Goal: Task Accomplishment & Management: Use online tool/utility

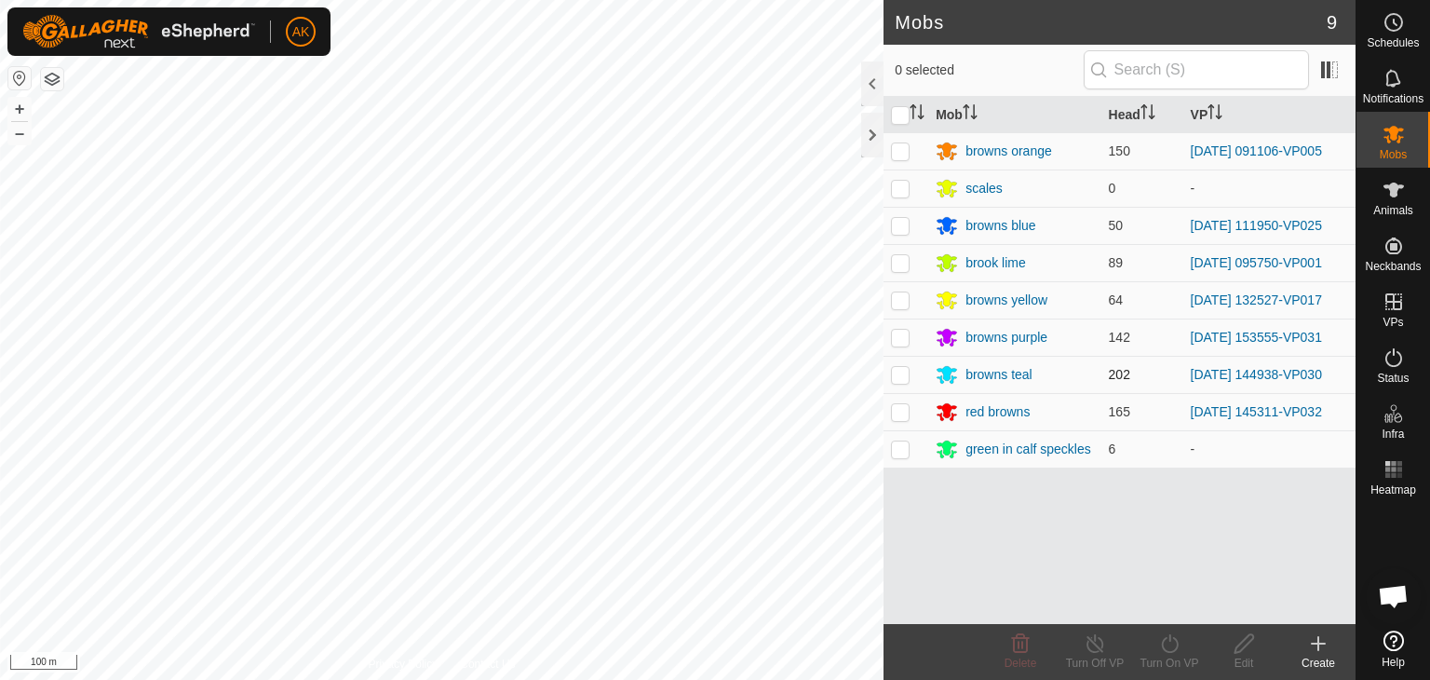
click at [902, 375] on p-checkbox at bounding box center [900, 374] width 19 height 15
checkbox input "true"
click at [1168, 649] on icon at bounding box center [1169, 643] width 23 height 22
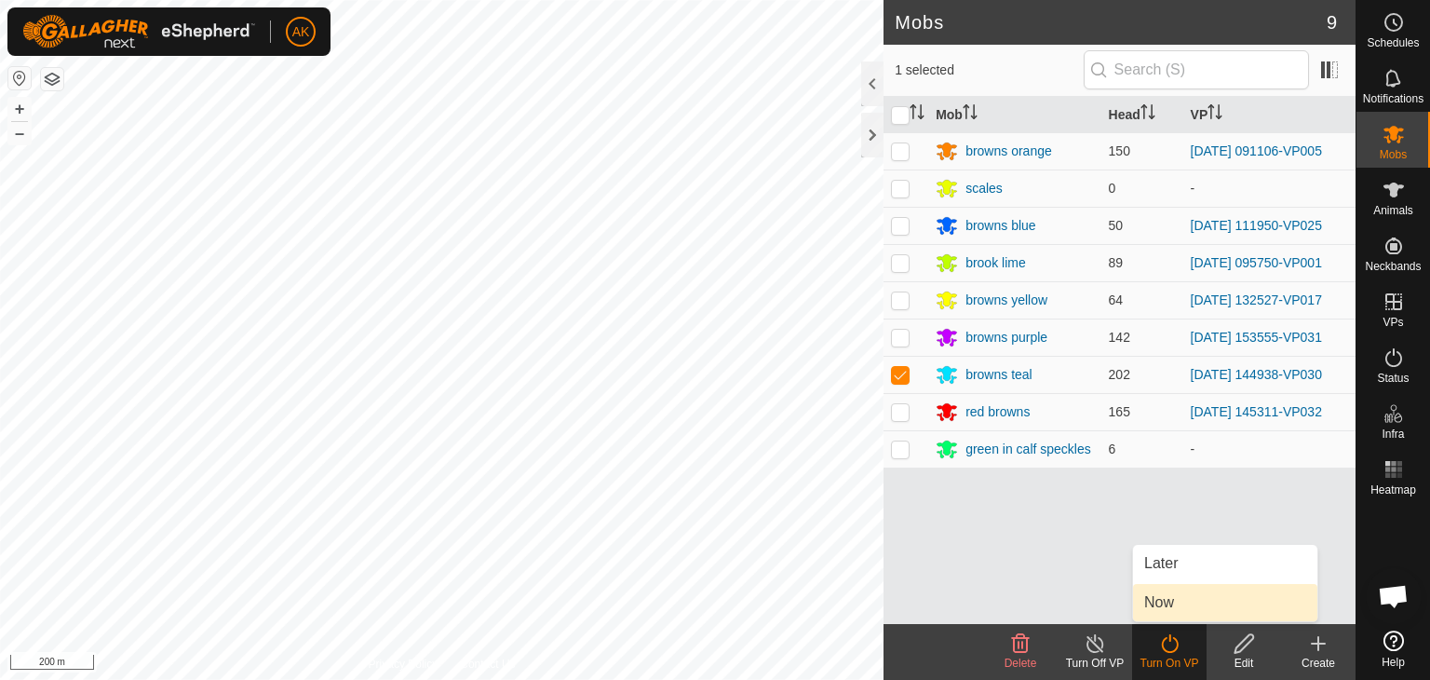
click at [1158, 607] on link "Now" at bounding box center [1225, 602] width 184 height 37
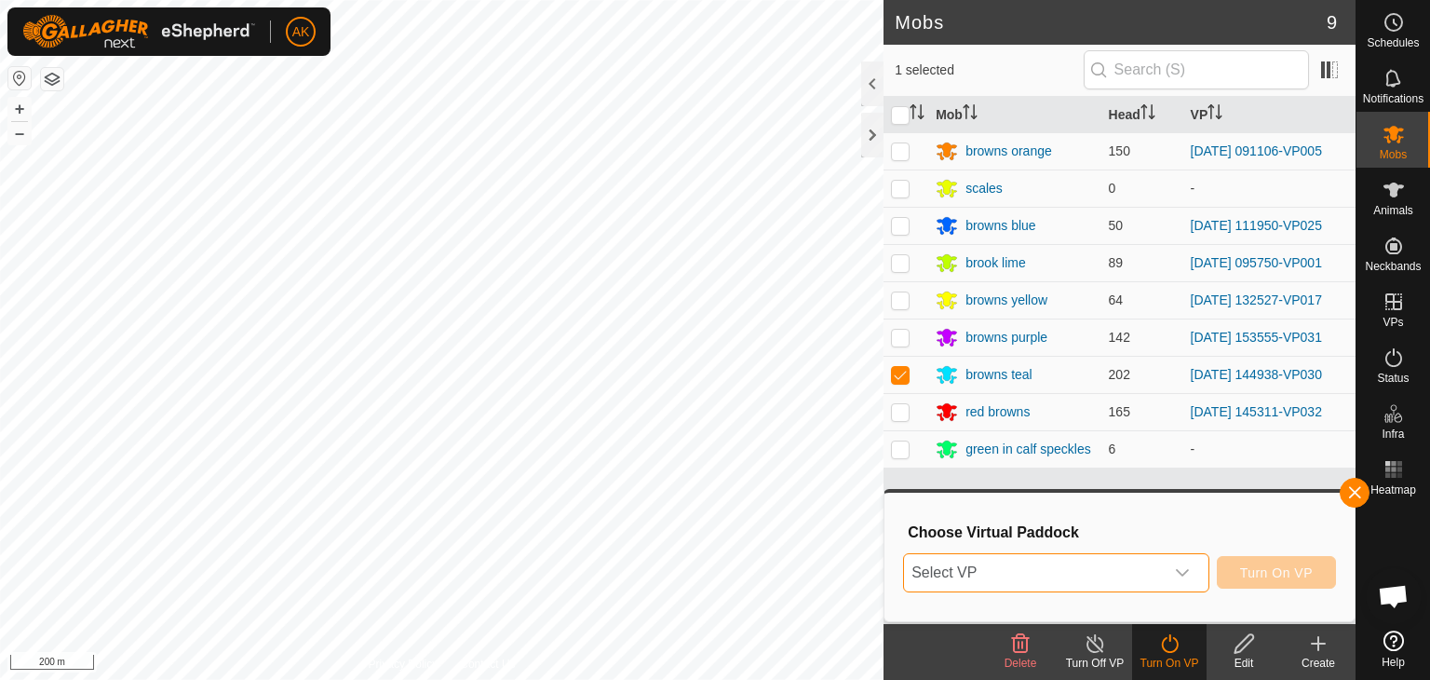
click at [1009, 570] on span "Select VP" at bounding box center [1034, 572] width 260 height 37
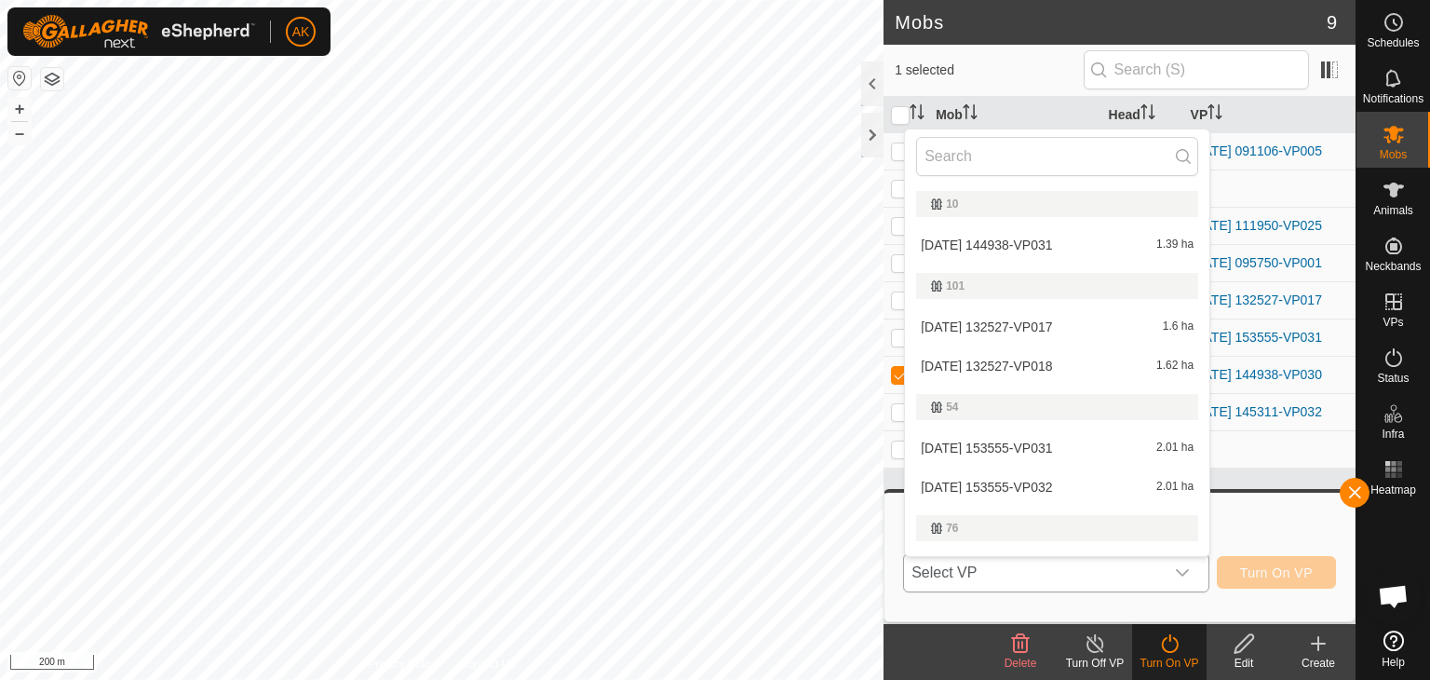
click at [979, 242] on li "2025-09-06 144938-VP031 1.39 ha" at bounding box center [1057, 244] width 304 height 37
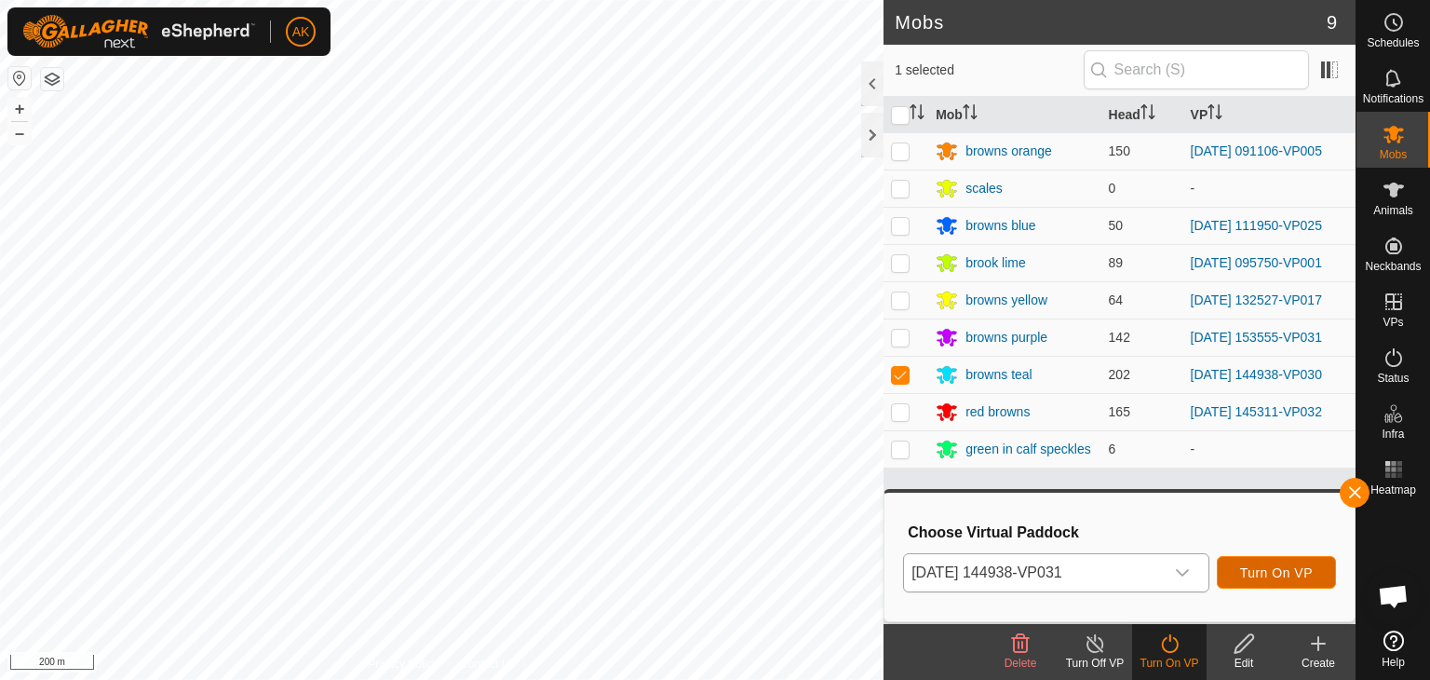
click at [1274, 570] on span "Turn On VP" at bounding box center [1276, 572] width 73 height 15
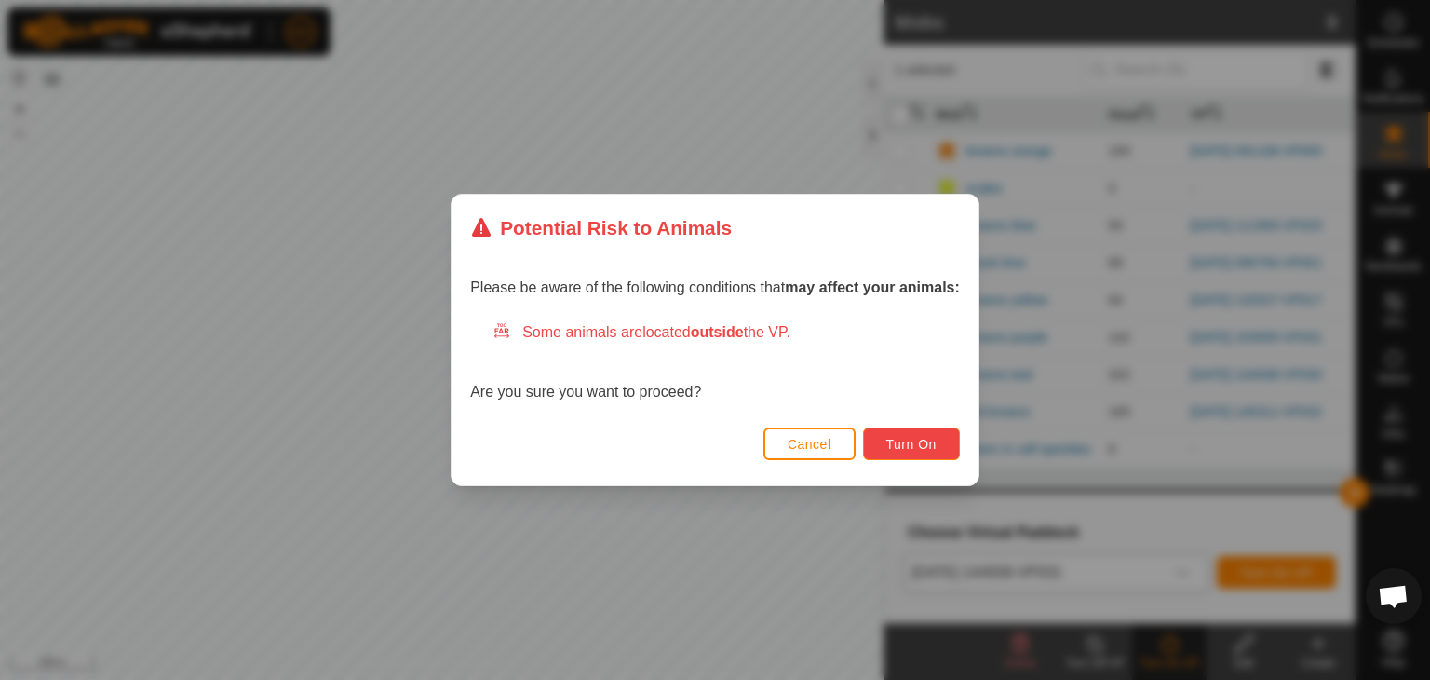
click at [924, 458] on button "Turn On" at bounding box center [911, 443] width 97 height 33
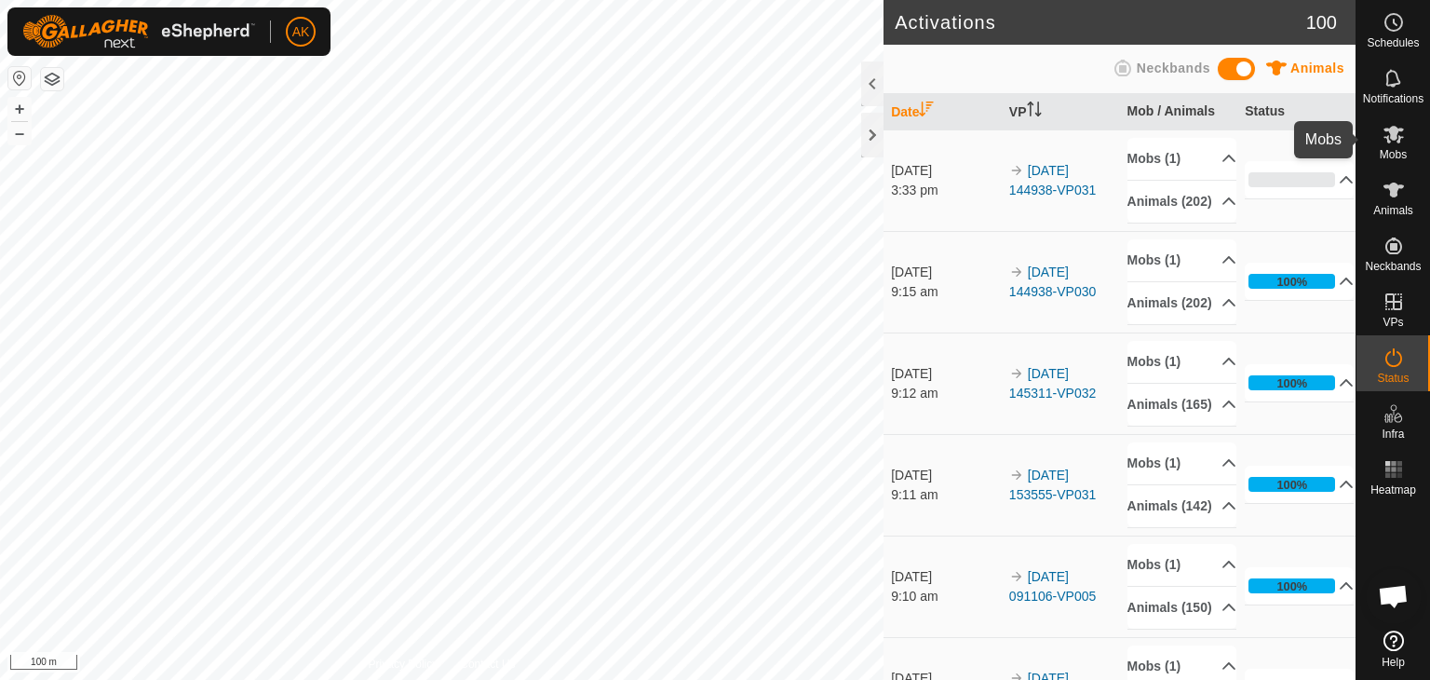
click at [1400, 139] on icon at bounding box center [1394, 134] width 22 height 22
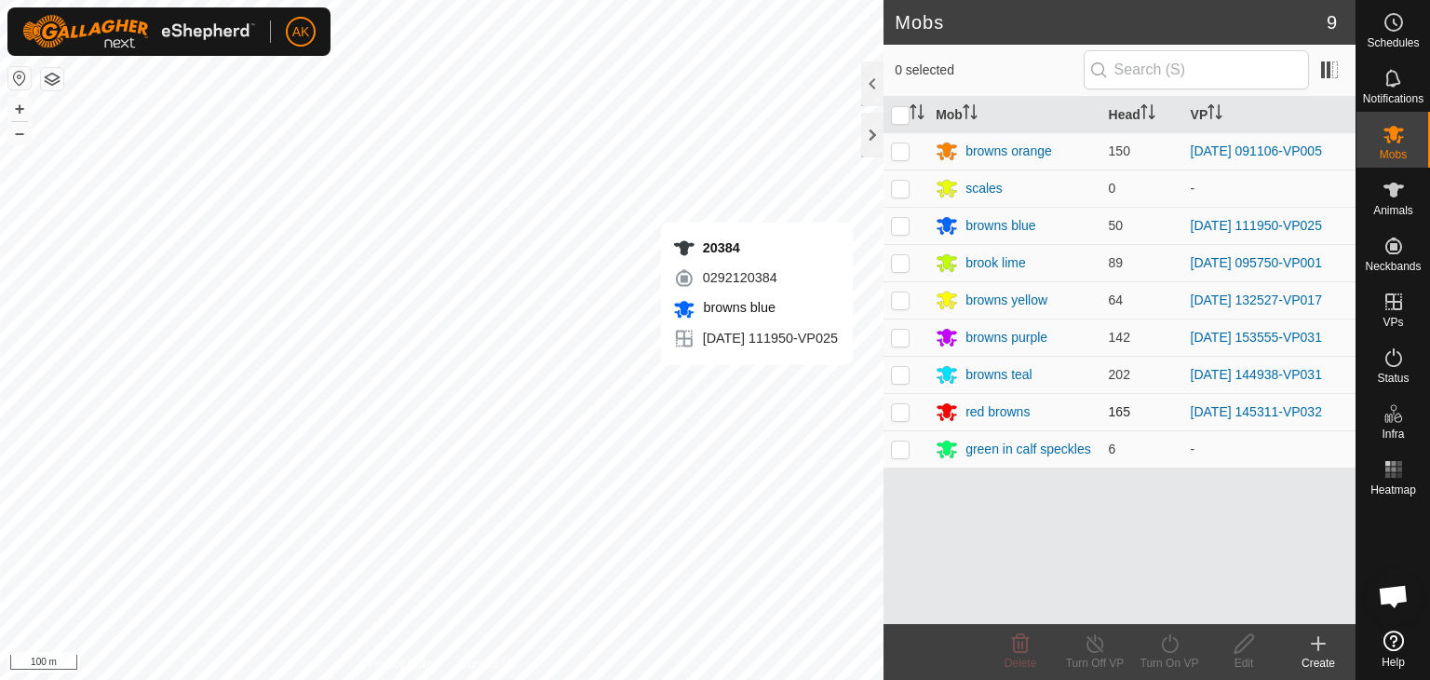
click at [901, 414] on p-checkbox at bounding box center [900, 411] width 19 height 15
checkbox input "true"
click at [1166, 641] on icon at bounding box center [1169, 643] width 23 height 22
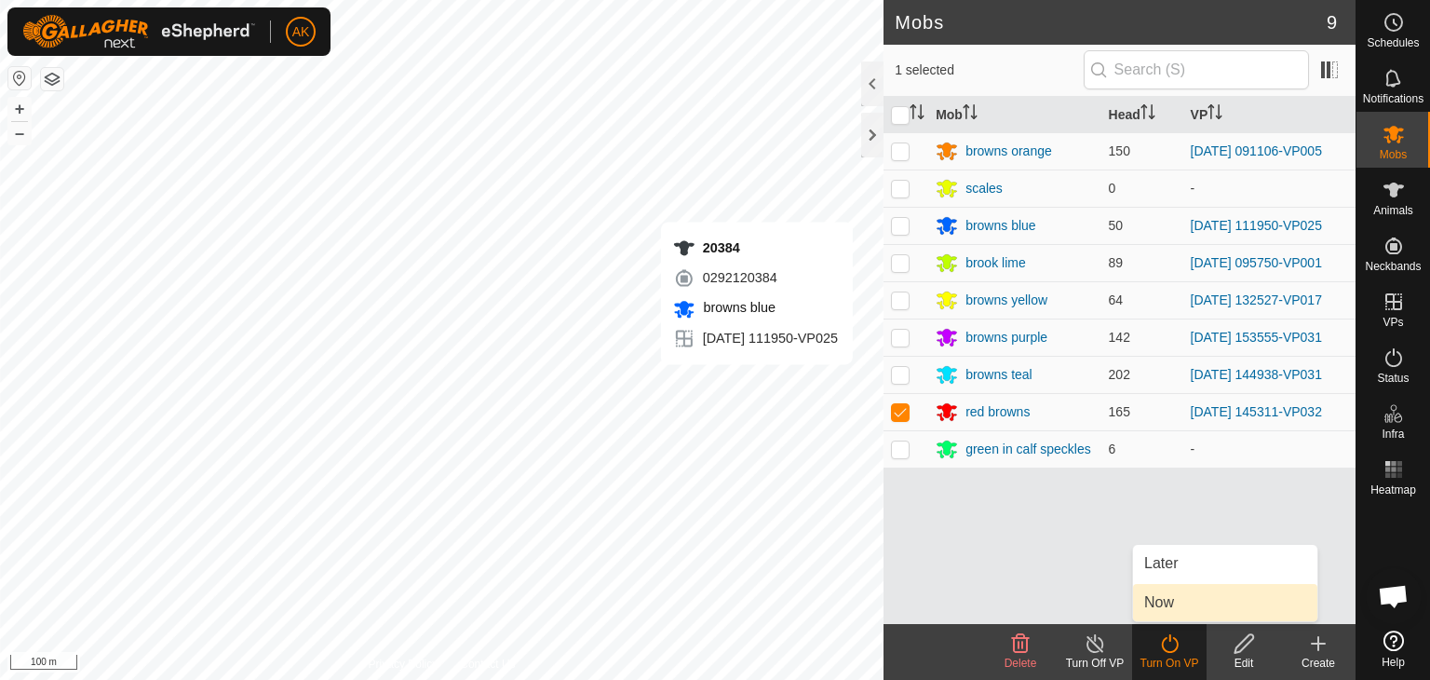
click at [1164, 601] on link "Now" at bounding box center [1225, 602] width 184 height 37
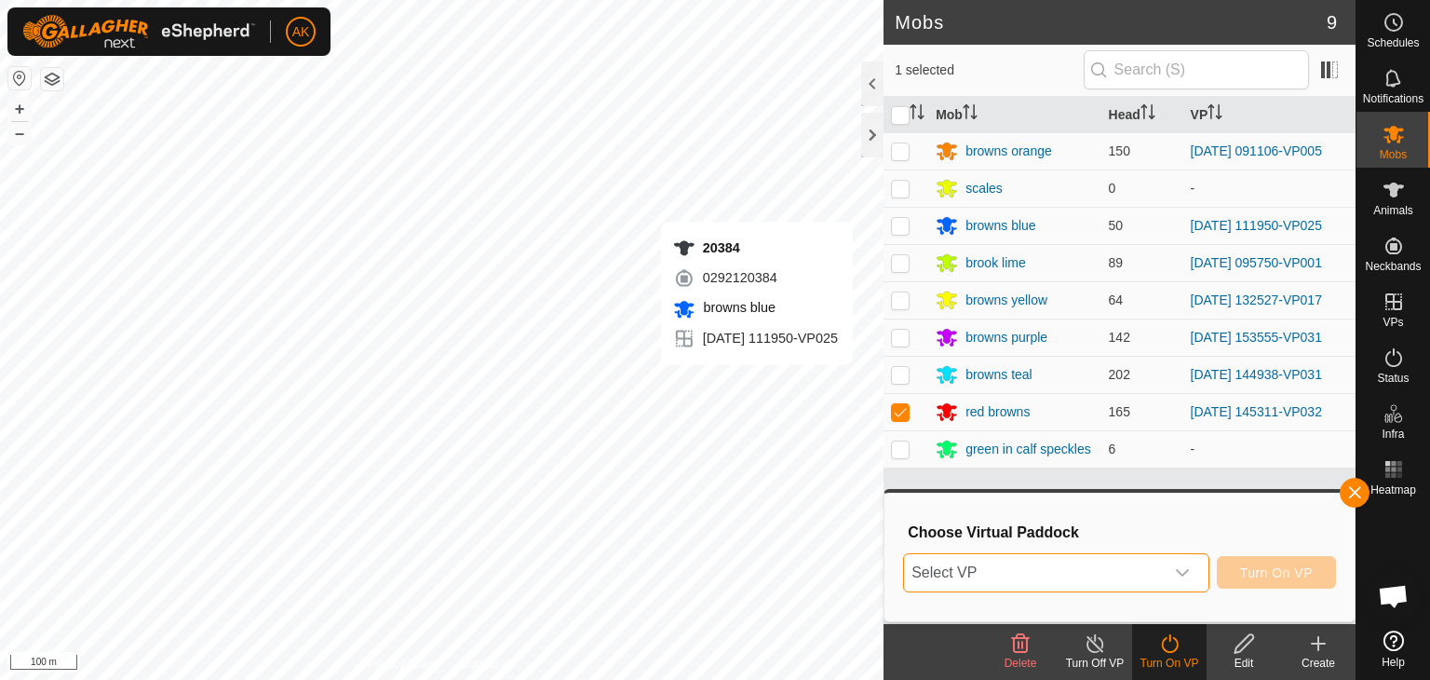
click at [1154, 574] on span "Select VP" at bounding box center [1034, 572] width 260 height 37
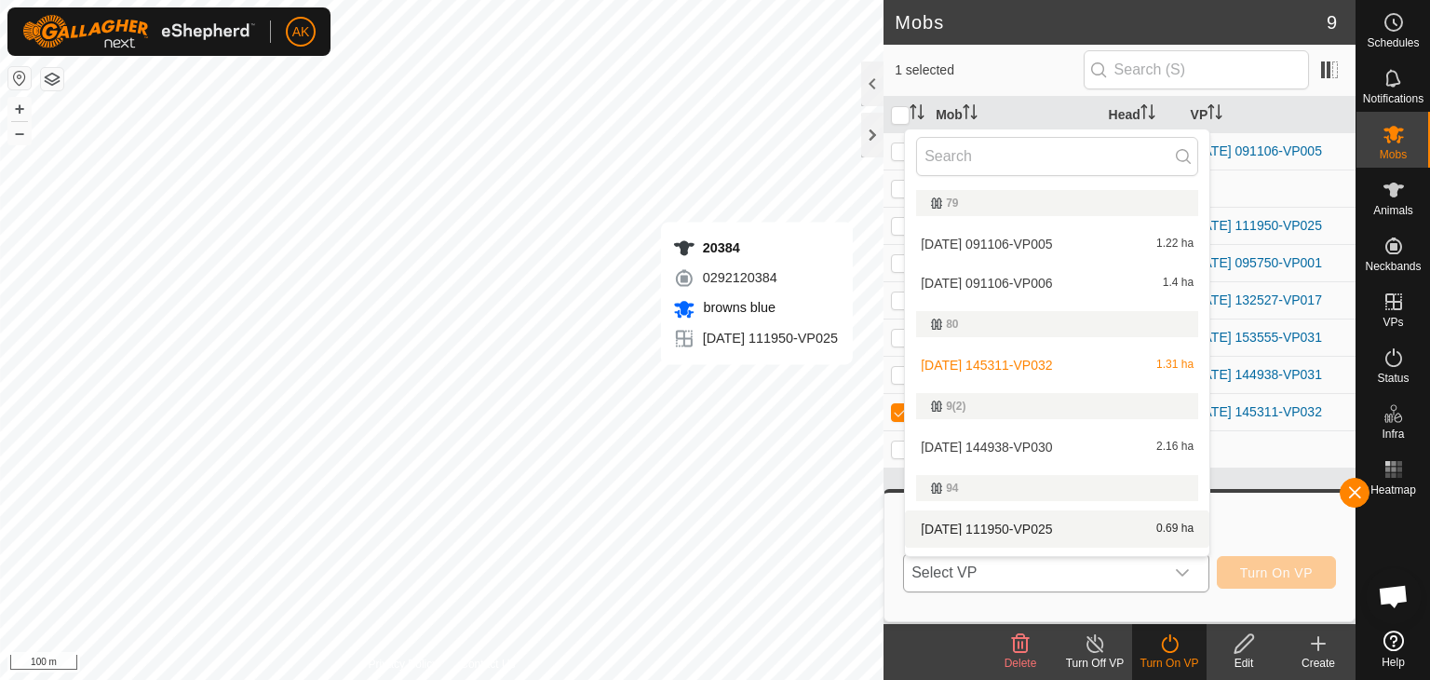
scroll to position [333, 0]
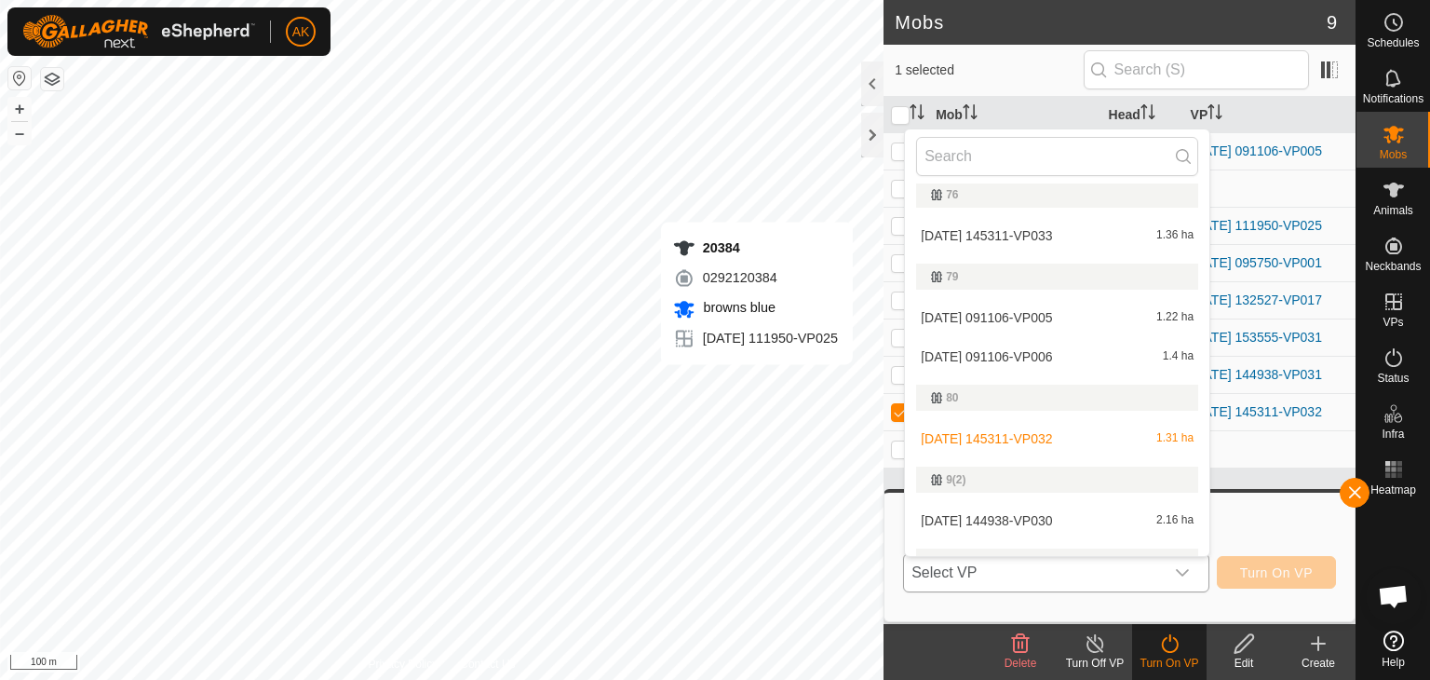
click at [987, 228] on li "2025-09-06 145311-VP033 1.36 ha" at bounding box center [1057, 235] width 304 height 37
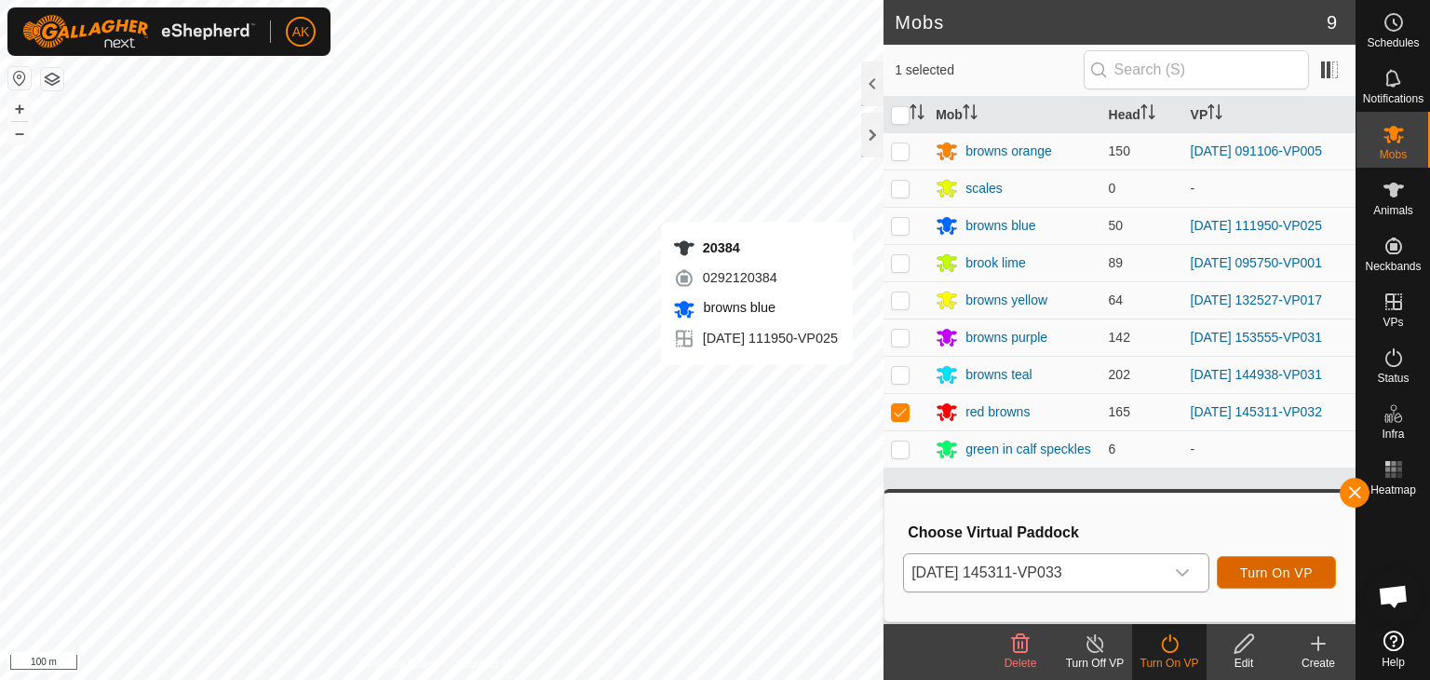
click at [1263, 571] on span "Turn On VP" at bounding box center [1276, 572] width 73 height 15
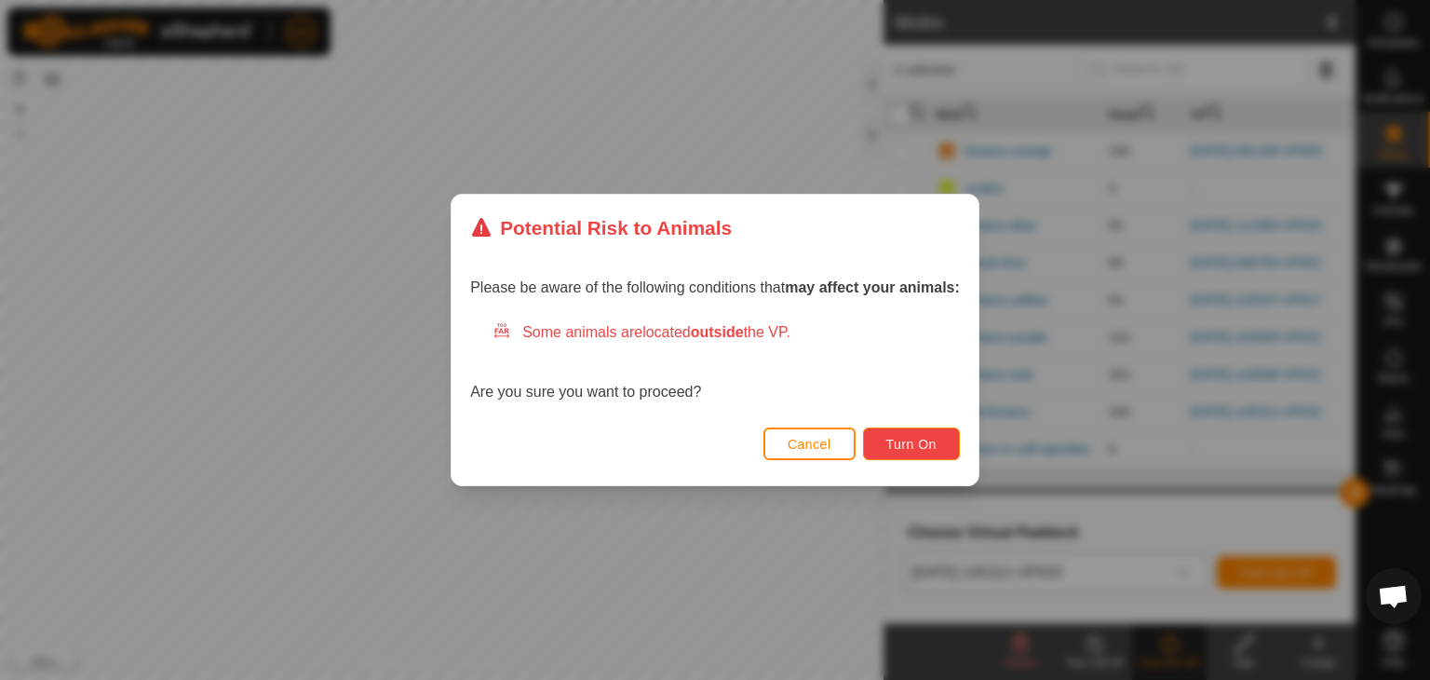
click at [931, 441] on span "Turn On" at bounding box center [911, 444] width 50 height 15
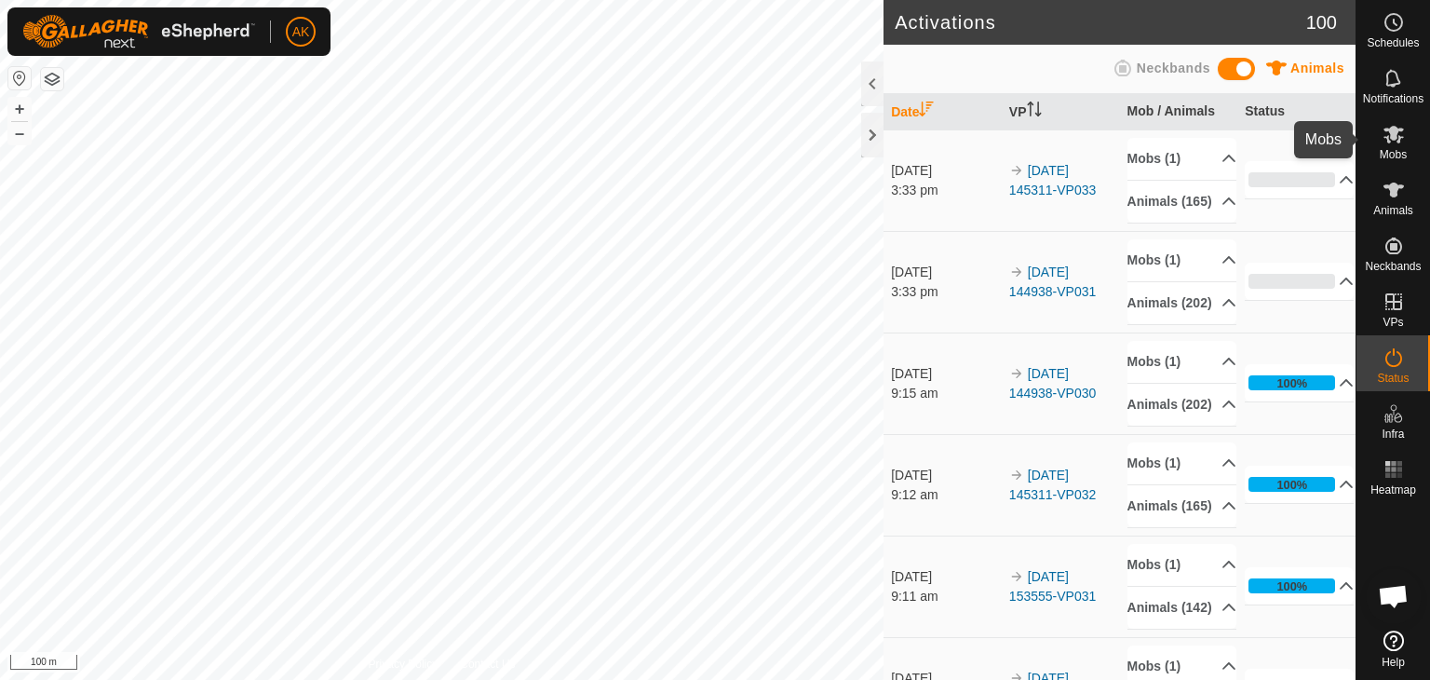
click at [1391, 136] on icon at bounding box center [1394, 135] width 20 height 18
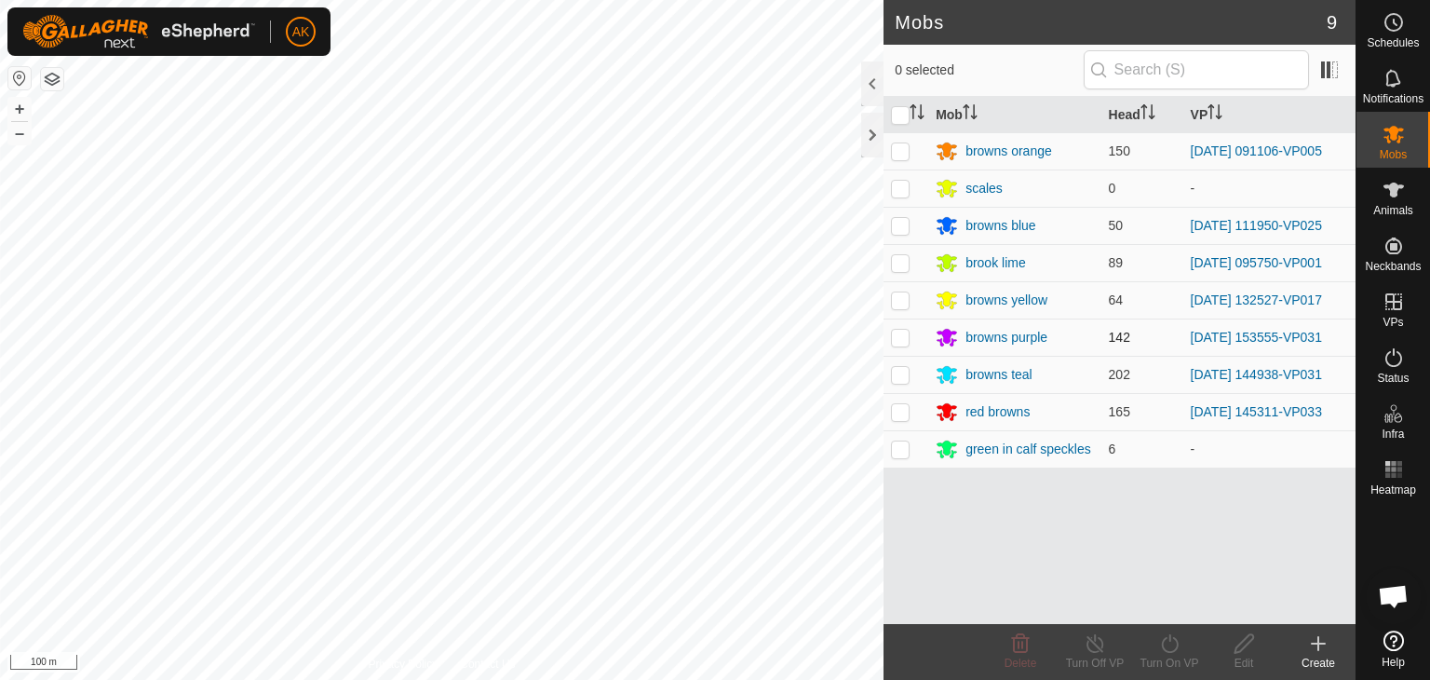
click at [909, 340] on p-checkbox at bounding box center [900, 337] width 19 height 15
checkbox input "true"
click at [1174, 646] on icon at bounding box center [1169, 643] width 23 height 22
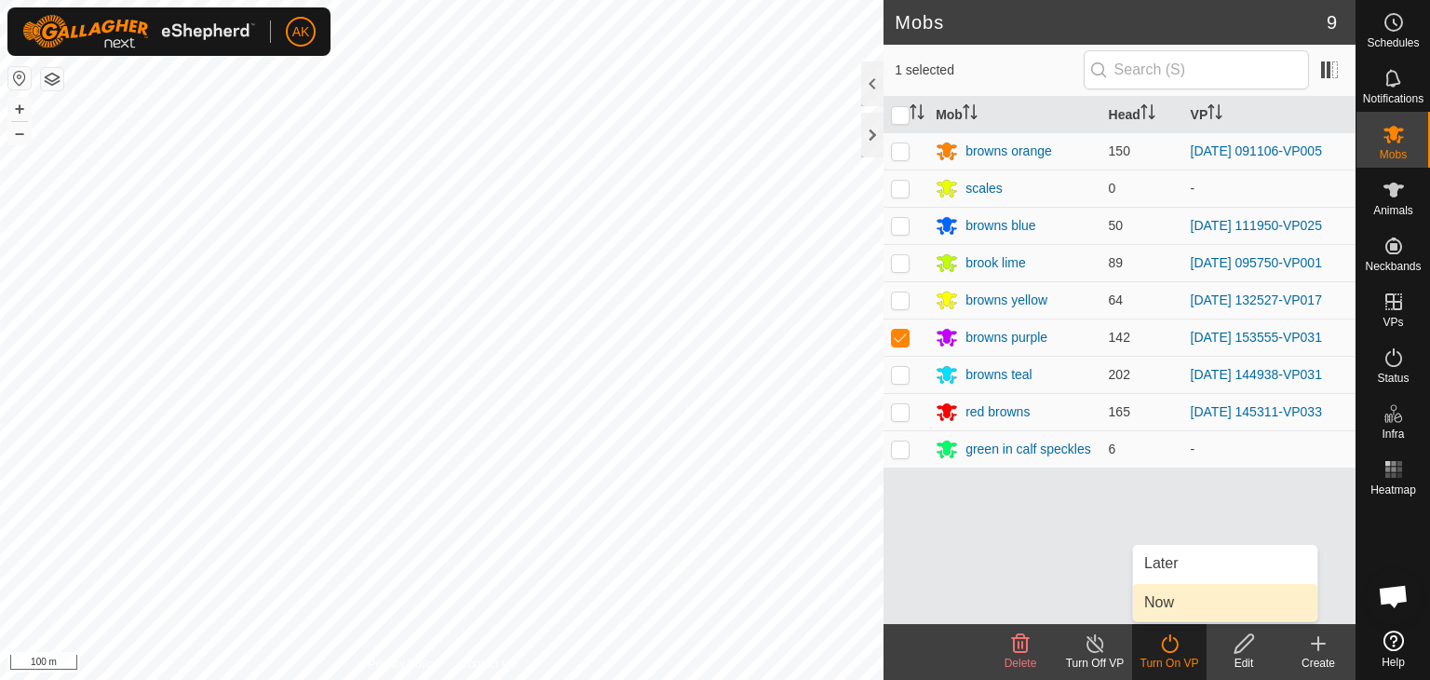
click at [1178, 608] on link "Now" at bounding box center [1225, 602] width 184 height 37
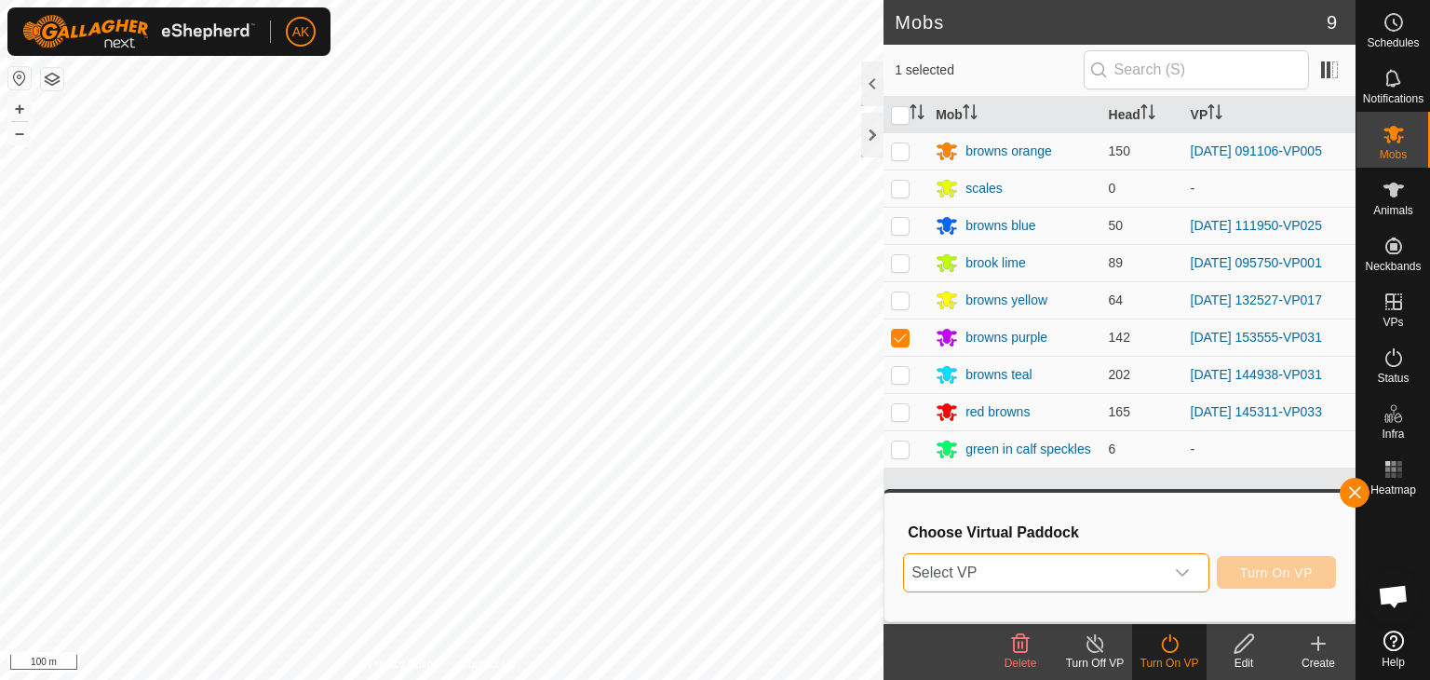
click at [1046, 570] on span "Select VP" at bounding box center [1034, 572] width 260 height 37
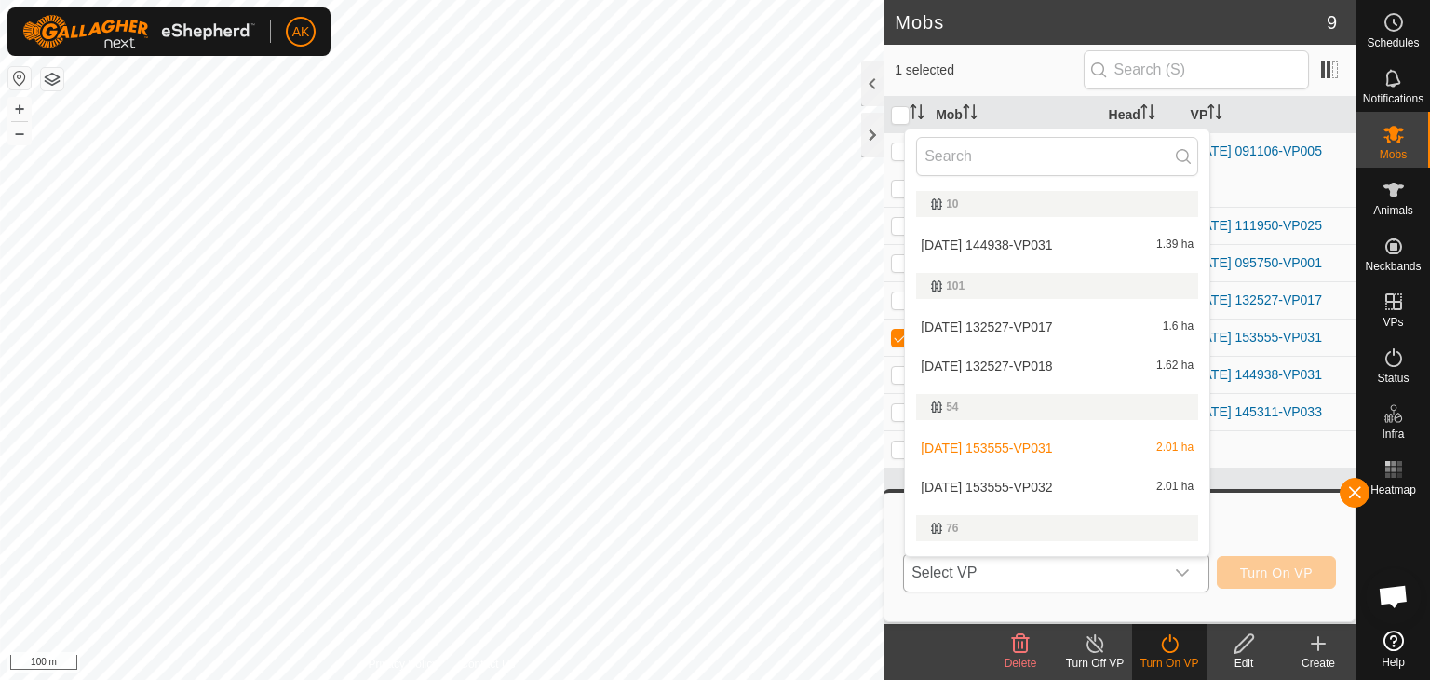
scroll to position [32, 0]
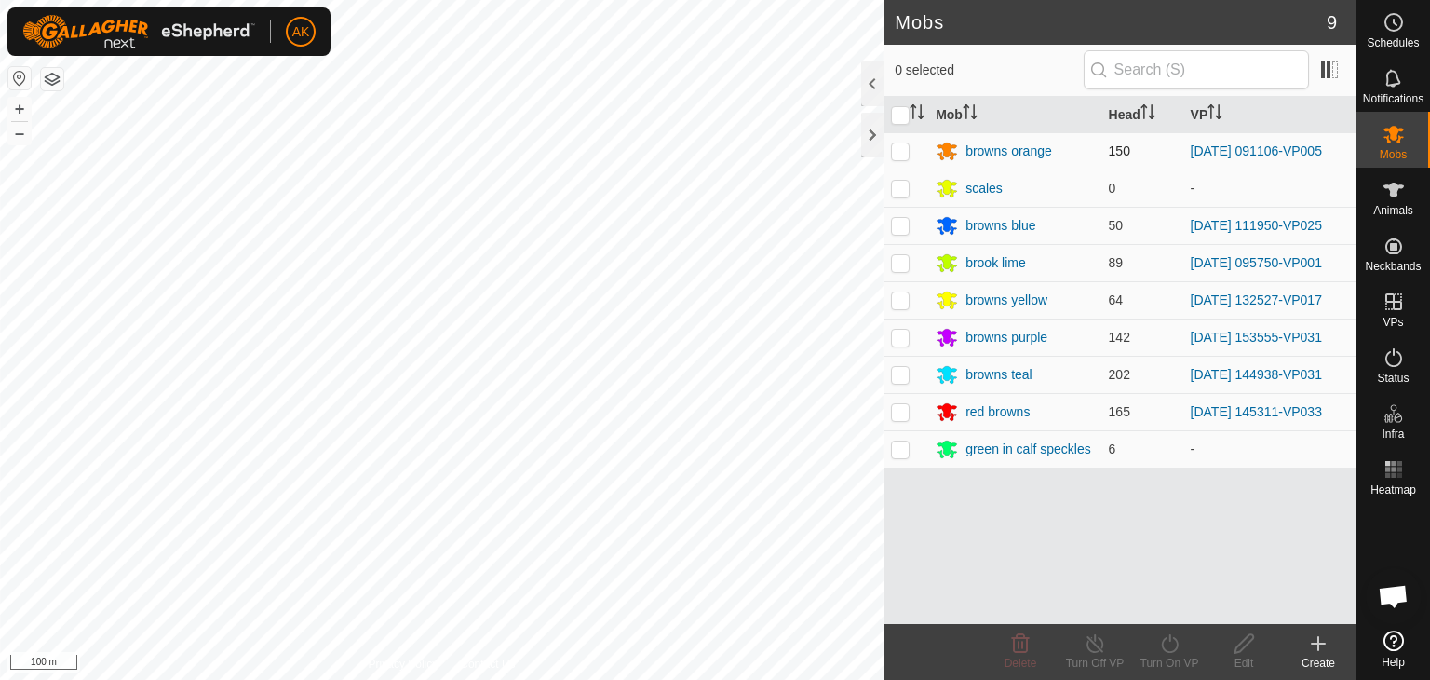
click at [894, 153] on p-checkbox at bounding box center [900, 150] width 19 height 15
checkbox input "true"
click at [1177, 641] on icon at bounding box center [1169, 643] width 23 height 22
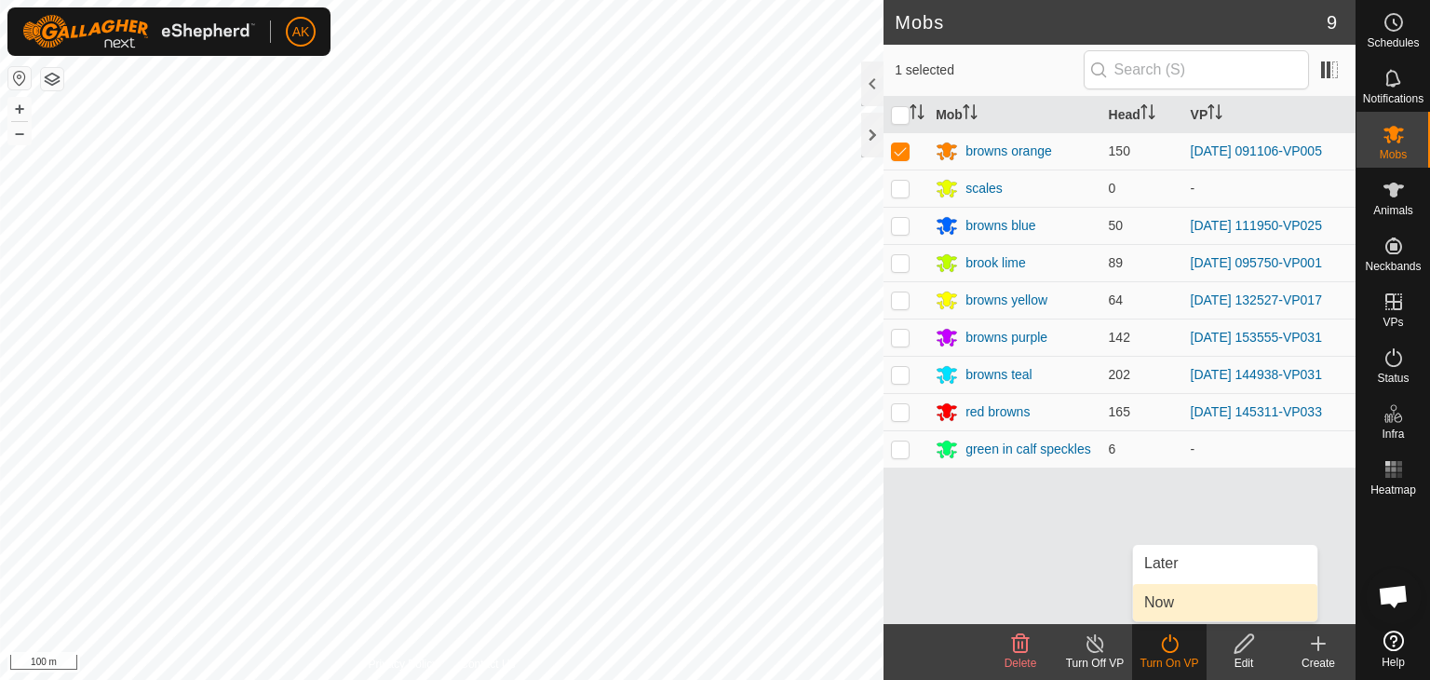
click at [1166, 608] on link "Now" at bounding box center [1225, 602] width 184 height 37
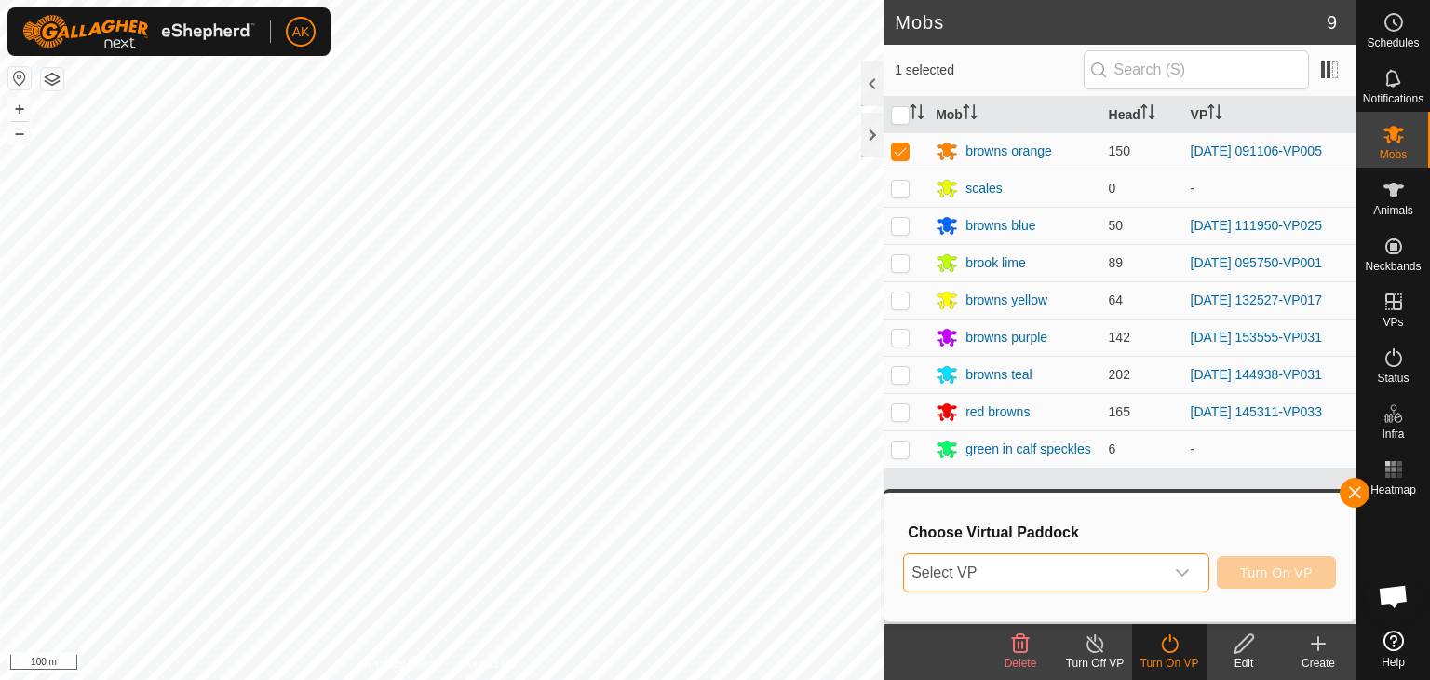
click at [1076, 578] on span "Select VP" at bounding box center [1034, 572] width 260 height 37
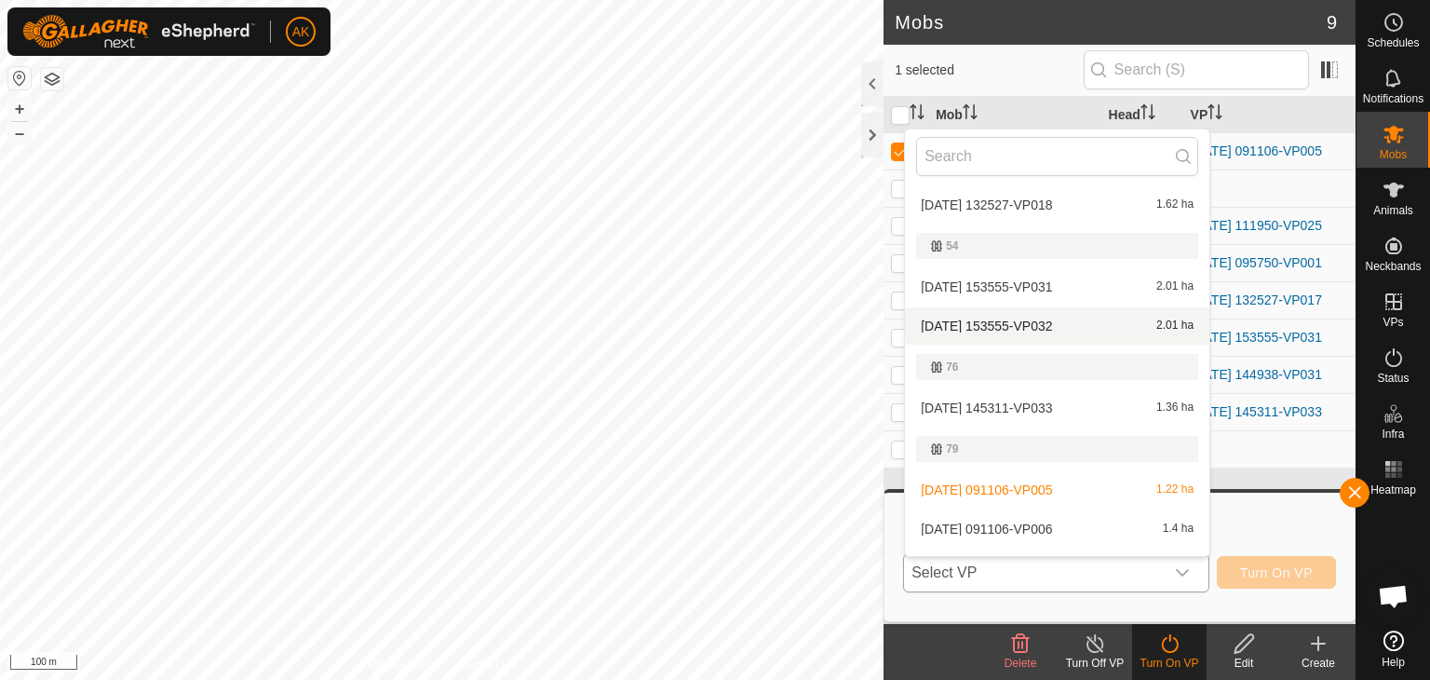
scroll to position [311, 0]
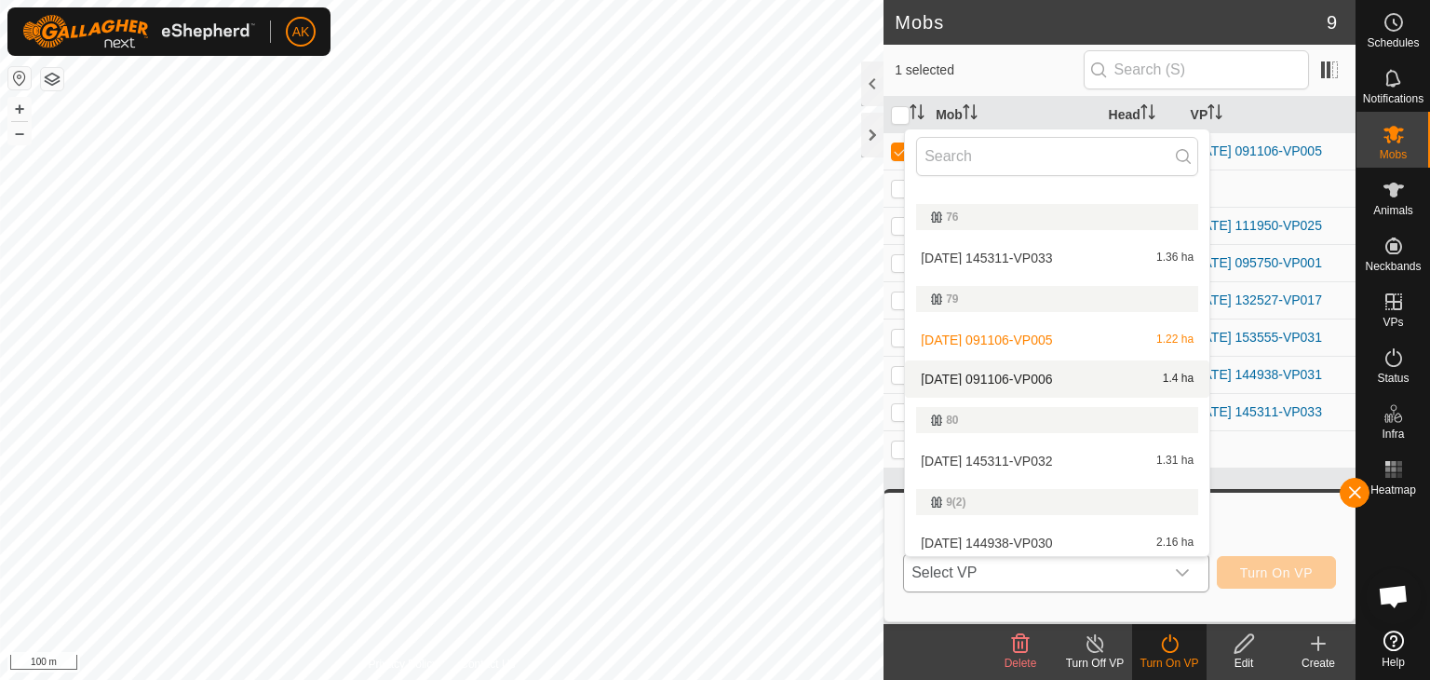
click at [979, 376] on li "[DATE] 091106-VP006 1.4 ha" at bounding box center [1057, 378] width 304 height 37
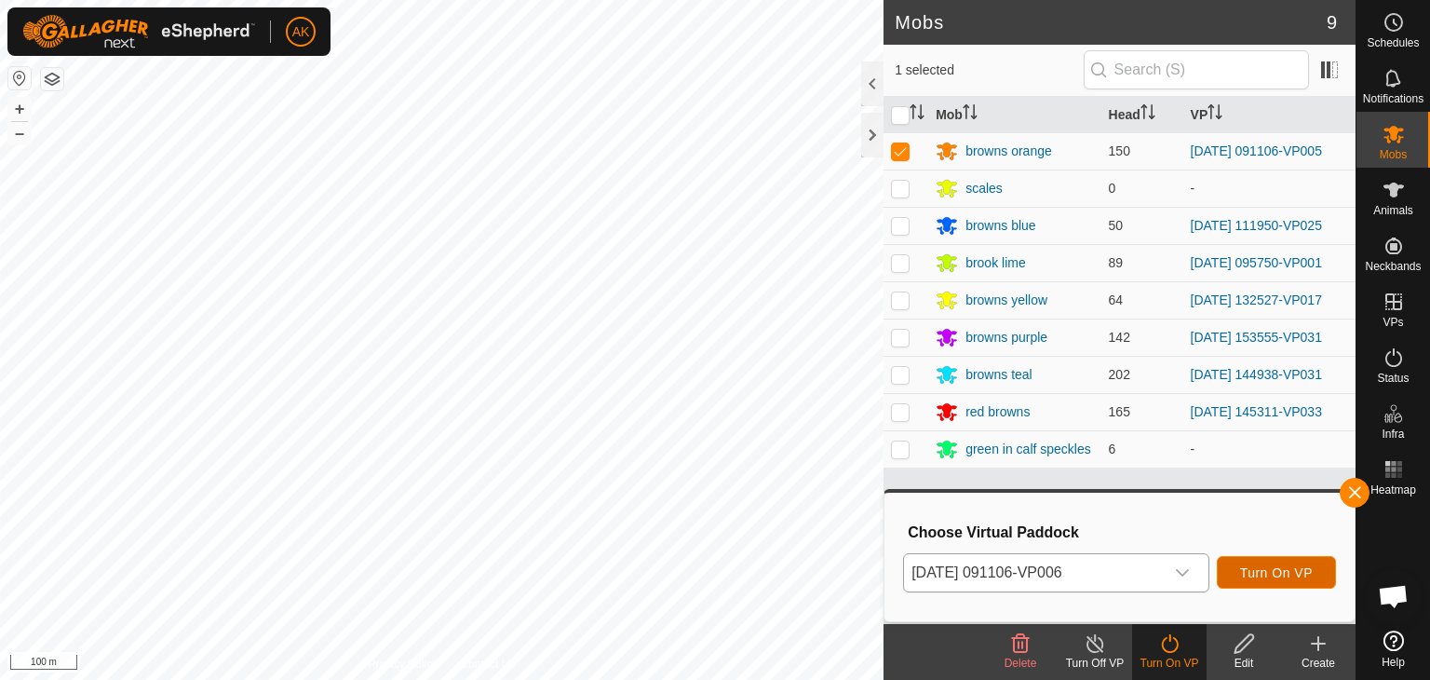
click at [1271, 574] on span "Turn On VP" at bounding box center [1276, 572] width 73 height 15
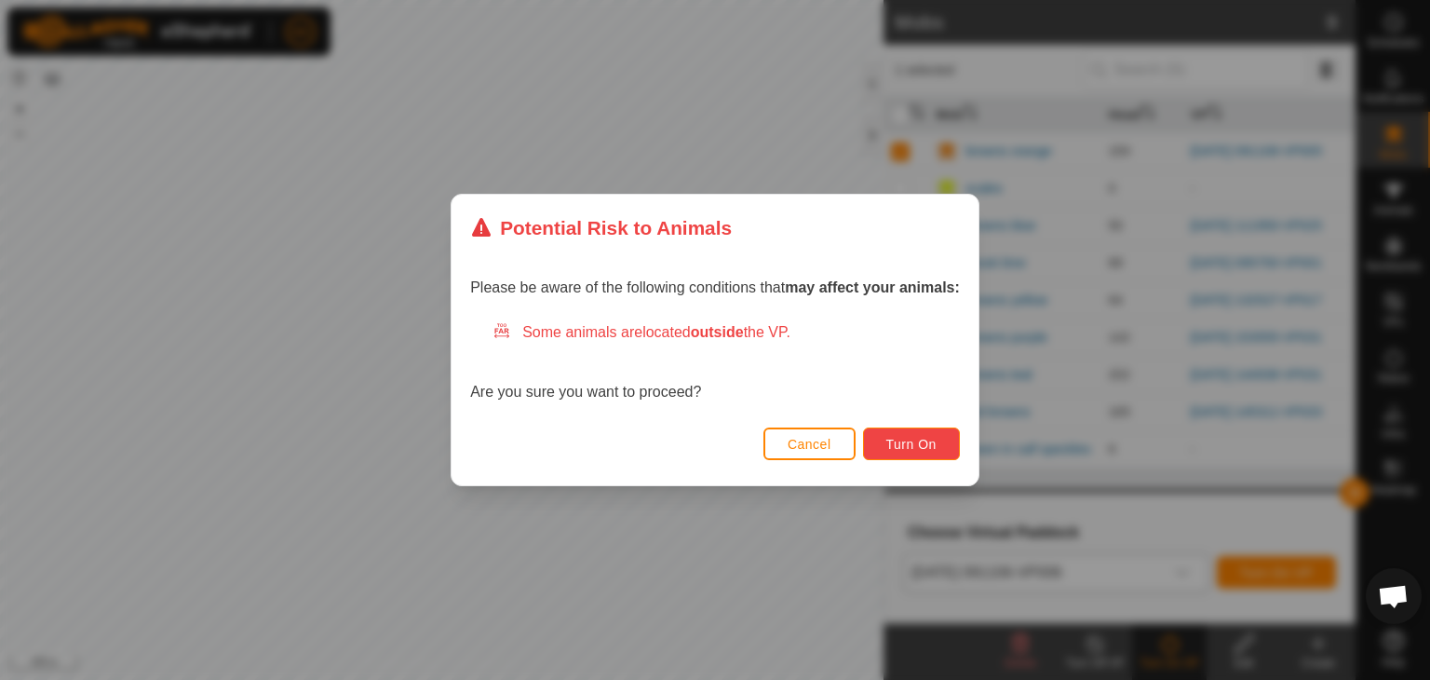
click at [918, 439] on span "Turn On" at bounding box center [911, 444] width 50 height 15
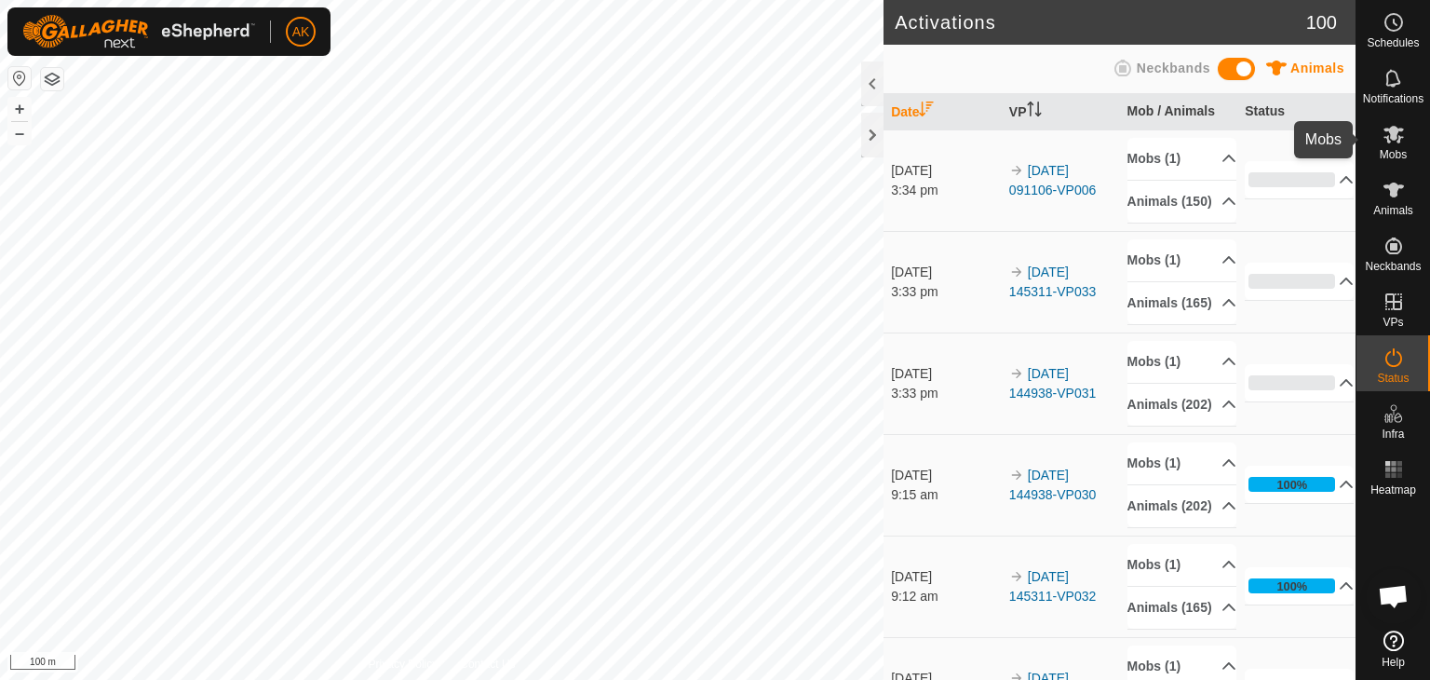
click at [1393, 134] on icon at bounding box center [1394, 135] width 20 height 18
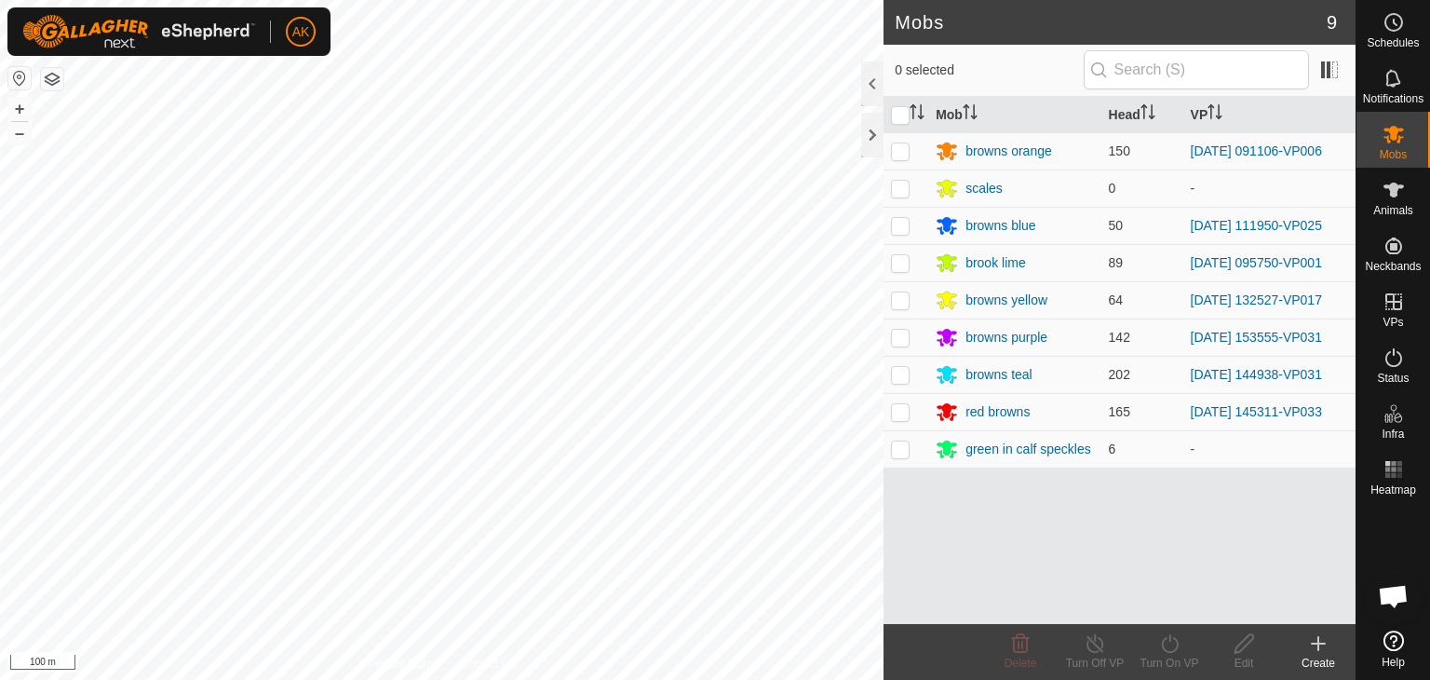
click at [898, 332] on p-checkbox at bounding box center [900, 337] width 19 height 15
checkbox input "true"
click at [1175, 641] on icon at bounding box center [1169, 643] width 23 height 22
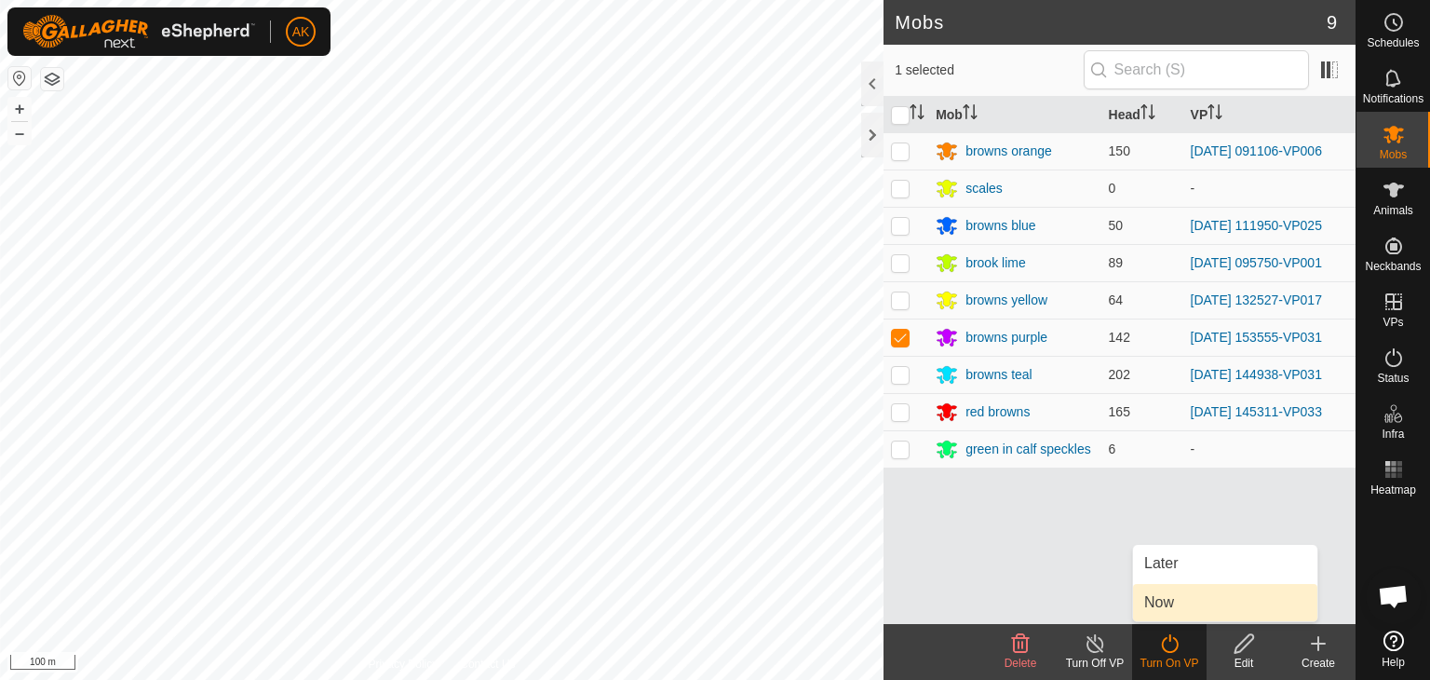
click at [1170, 599] on link "Now" at bounding box center [1225, 602] width 184 height 37
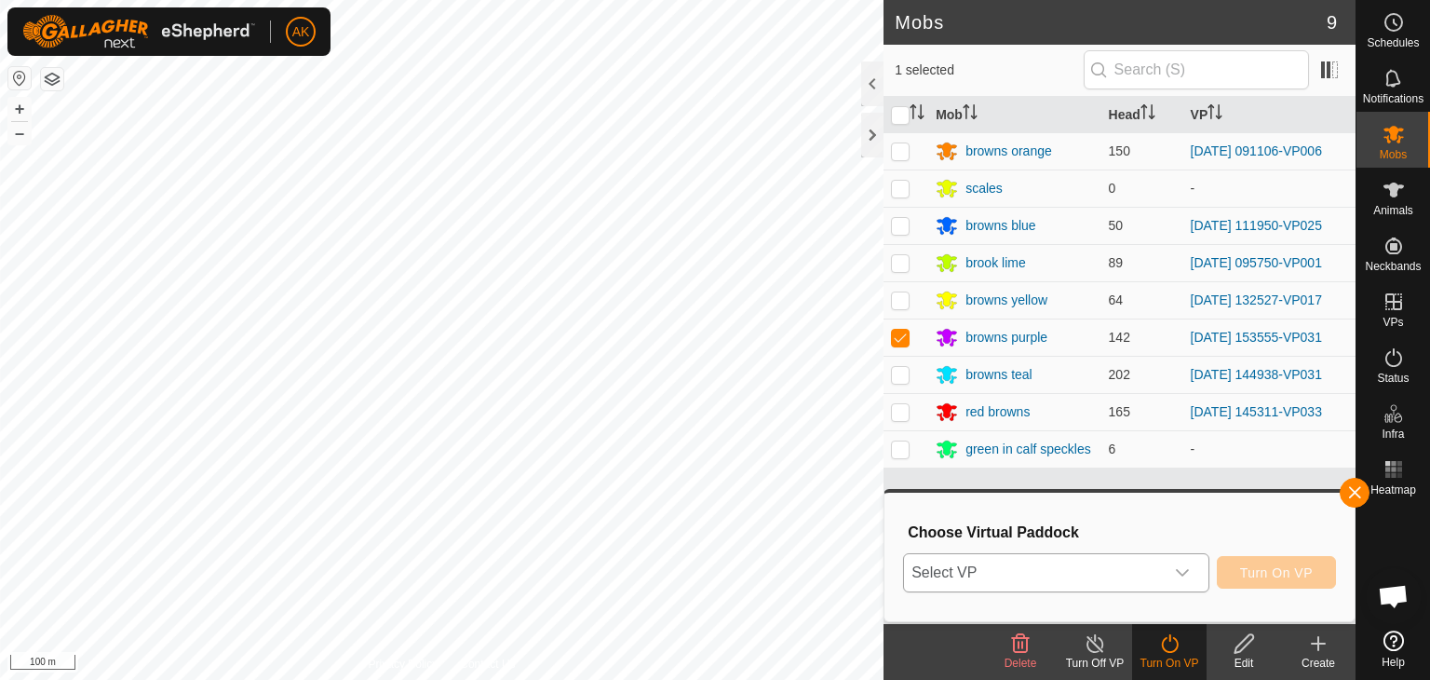
click at [979, 578] on span "Select VP" at bounding box center [1034, 572] width 260 height 37
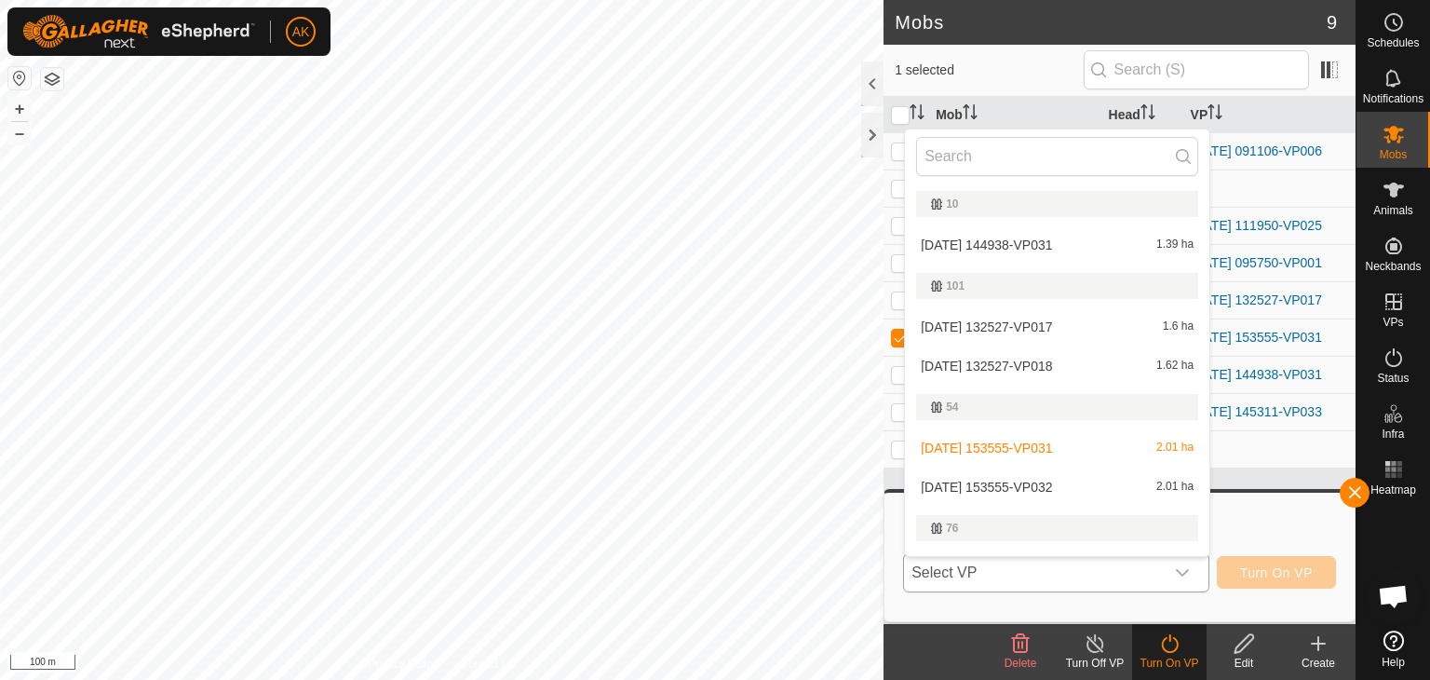
scroll to position [32, 0]
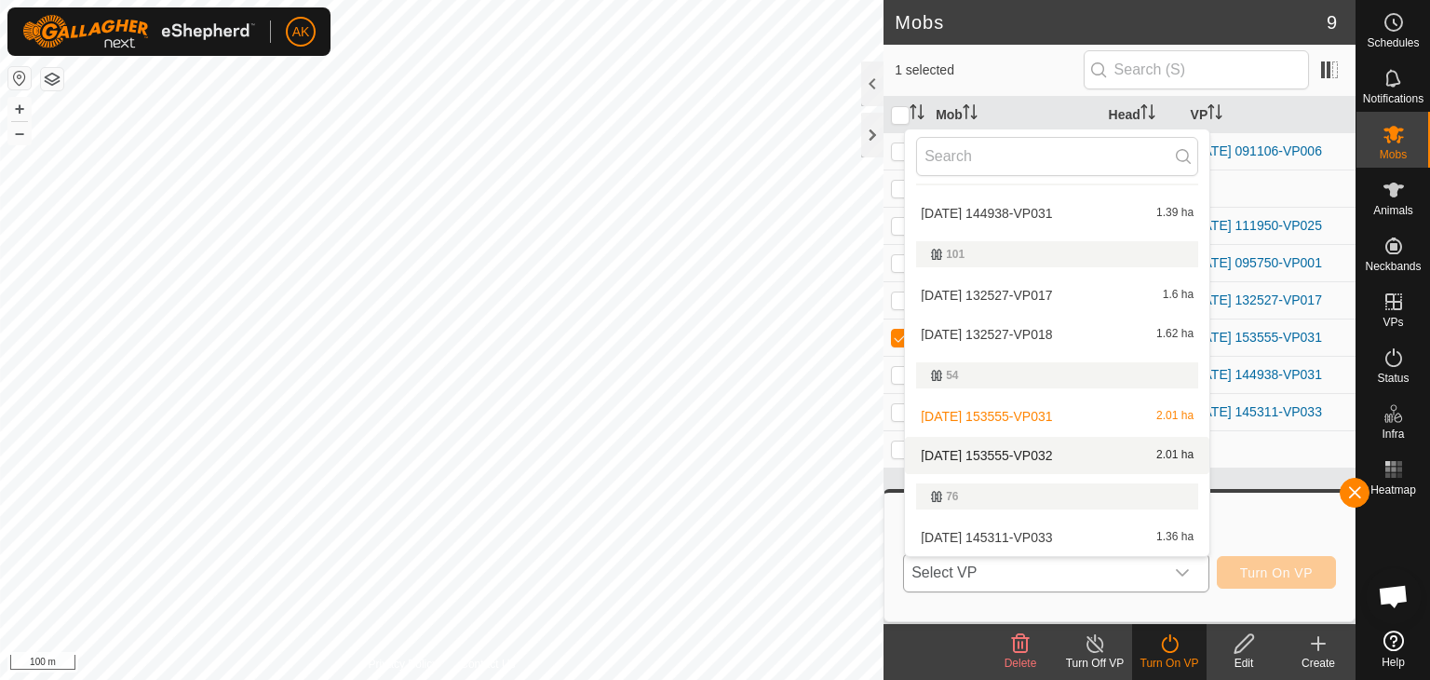
click at [989, 449] on li "[DATE] 153555-VP032 2.01 ha" at bounding box center [1057, 455] width 304 height 37
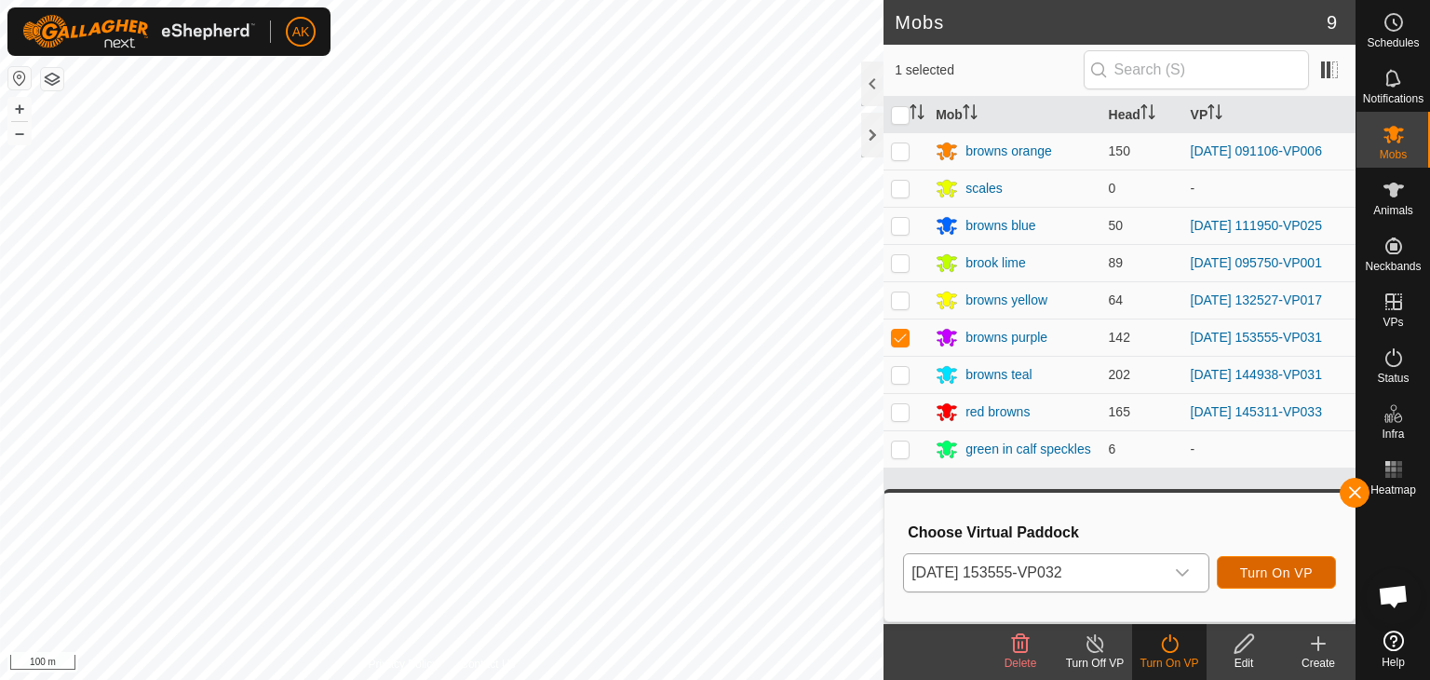
click at [1271, 569] on span "Turn On VP" at bounding box center [1276, 572] width 73 height 15
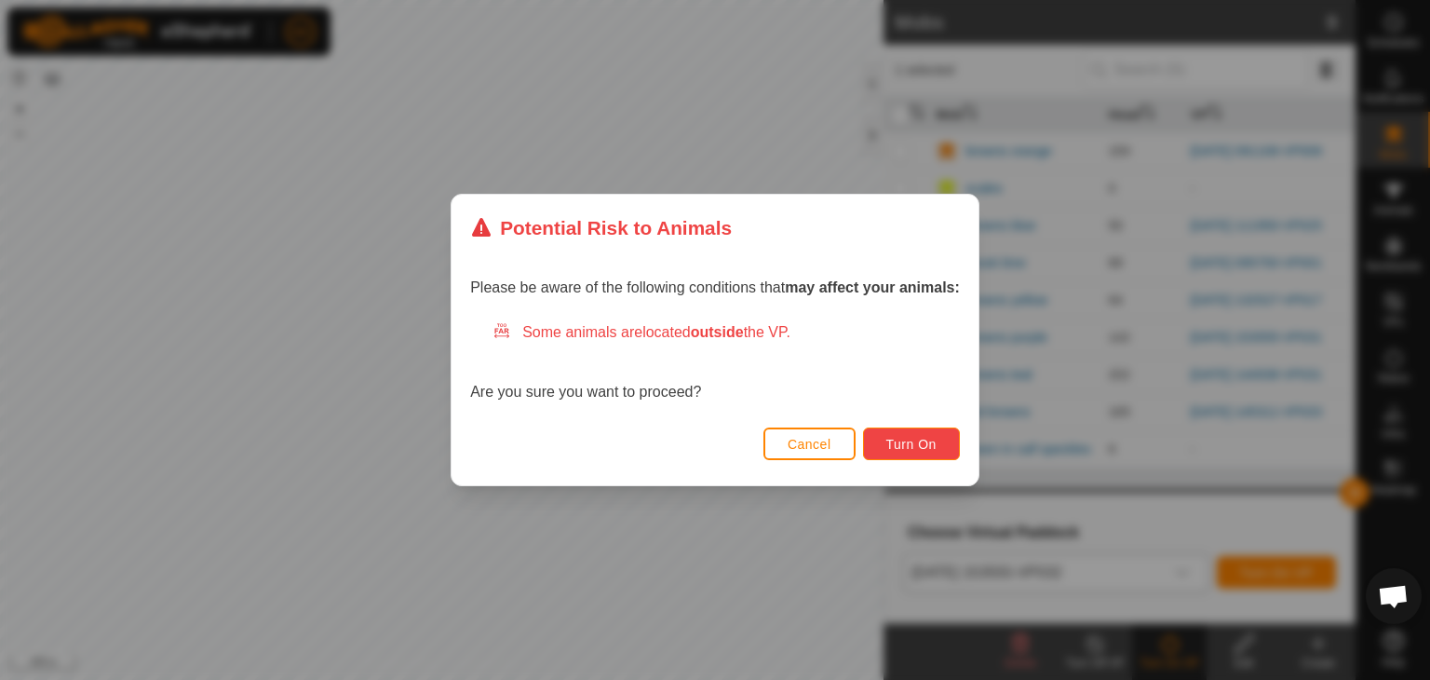
click at [927, 445] on span "Turn On" at bounding box center [911, 444] width 50 height 15
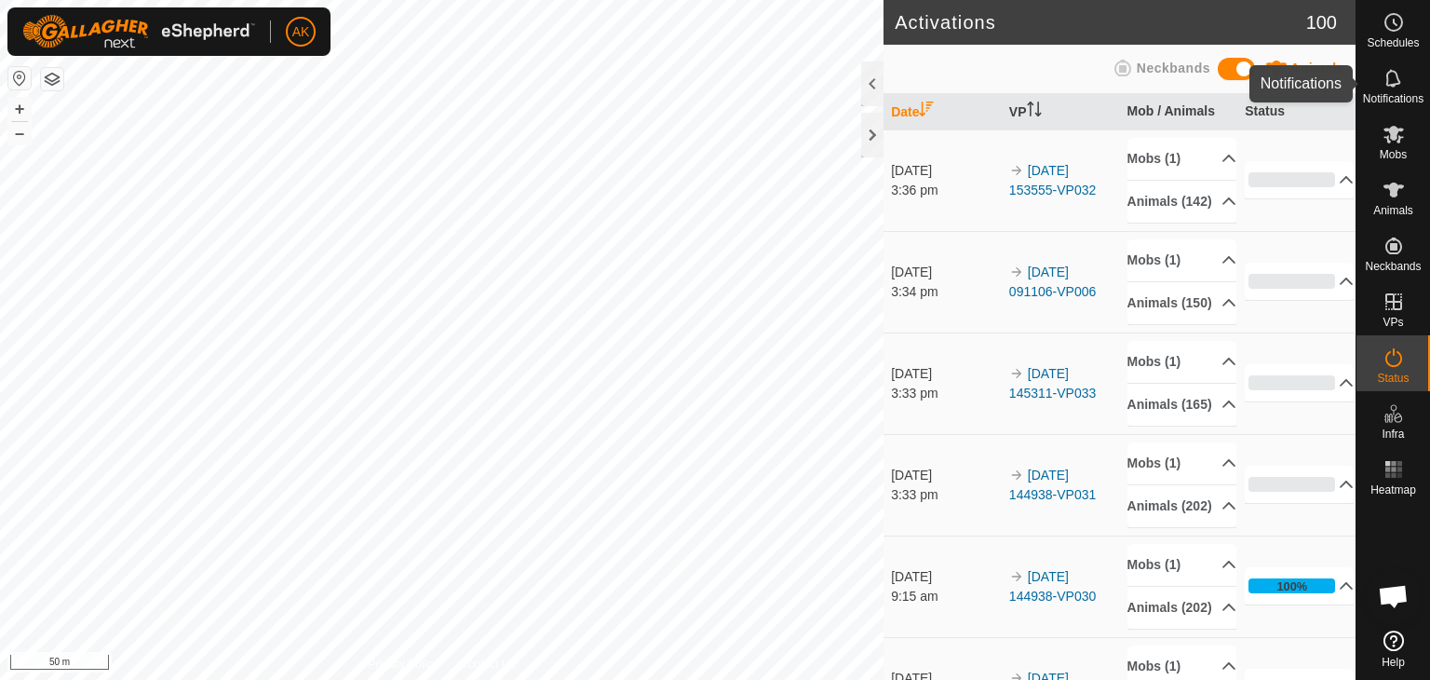
click at [1398, 88] on icon at bounding box center [1394, 78] width 22 height 22
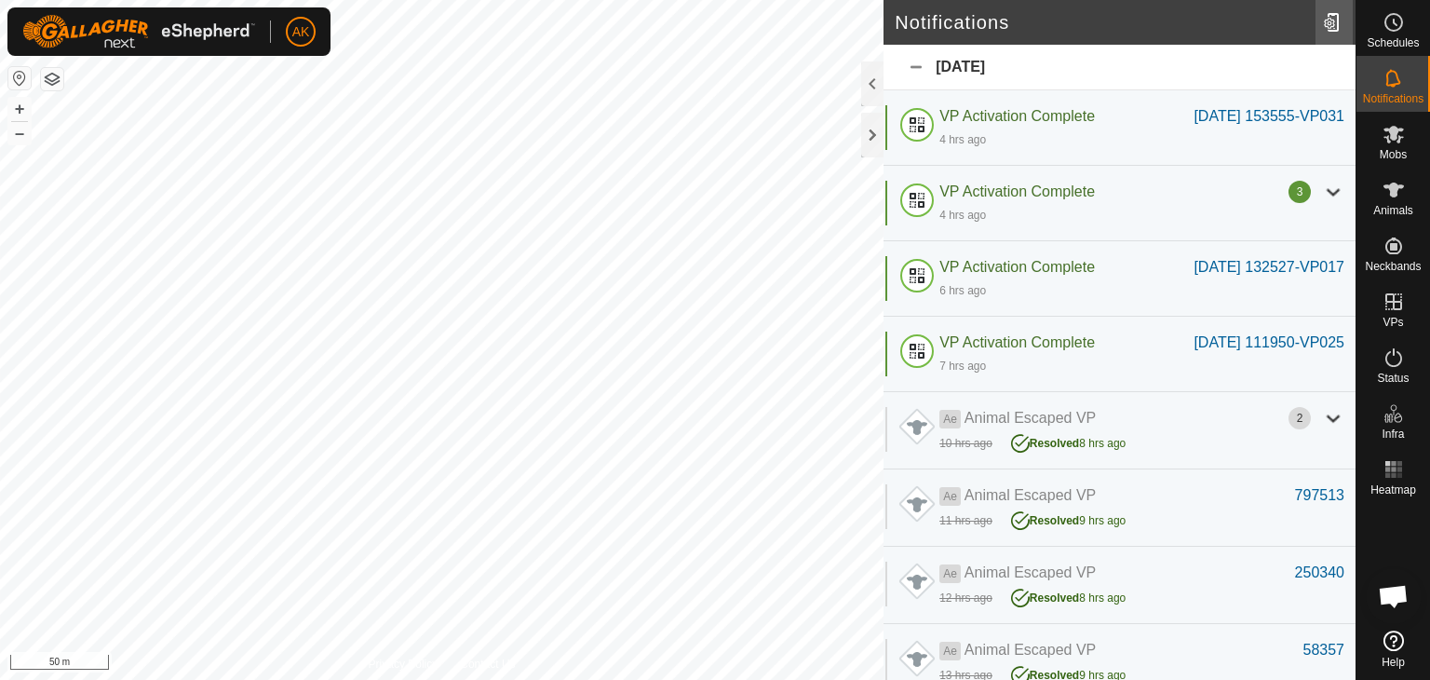
click at [1332, 20] on div at bounding box center [1334, 22] width 37 height 52
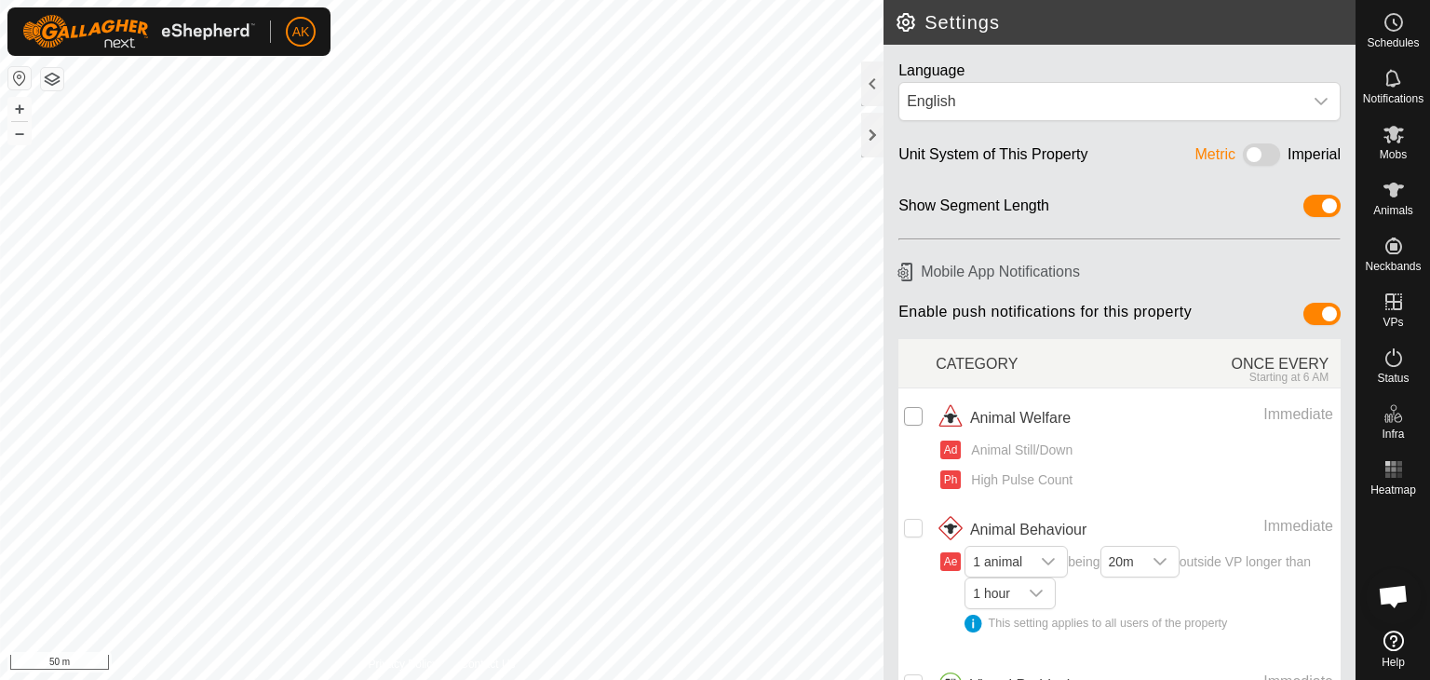
click at [910, 410] on input "checkbox" at bounding box center [913, 416] width 19 height 19
checkbox input "true"
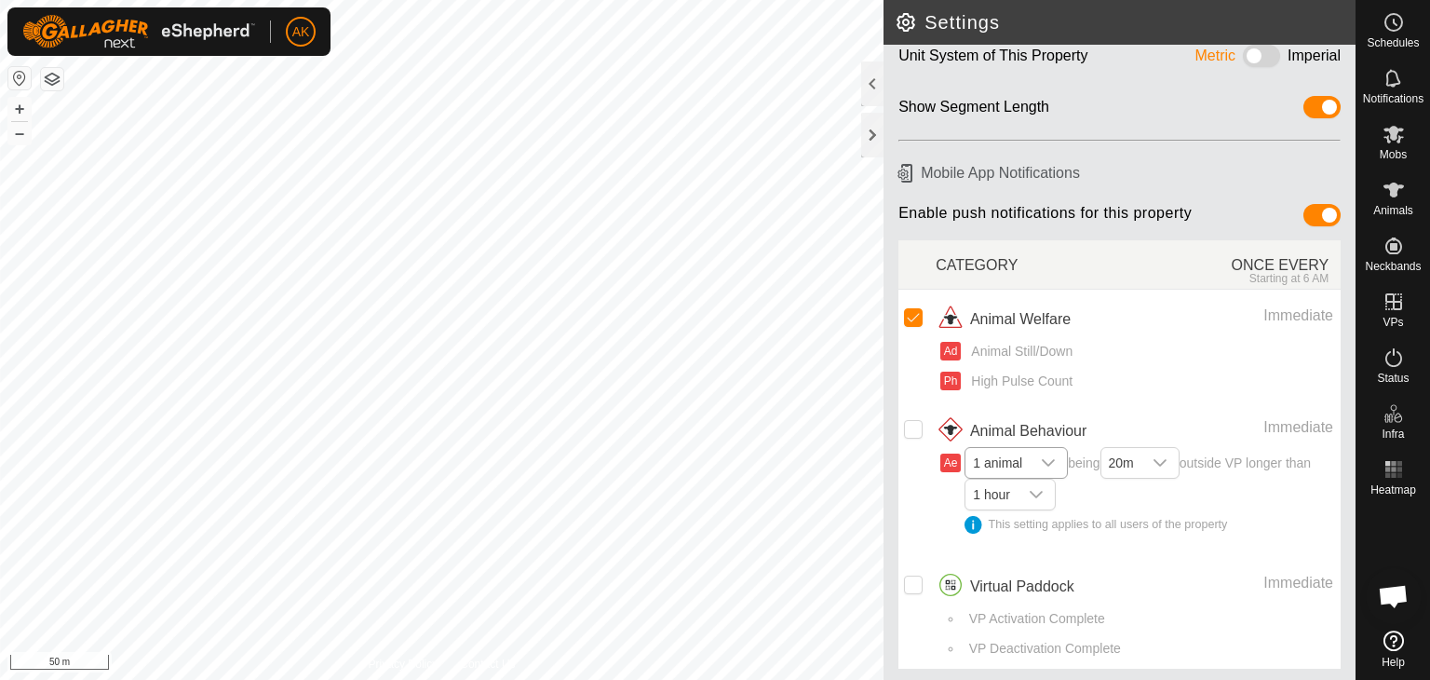
click at [1050, 459] on icon "dropdown trigger" at bounding box center [1048, 462] width 13 height 7
click at [1020, 595] on li "10 animals" at bounding box center [1016, 603] width 101 height 33
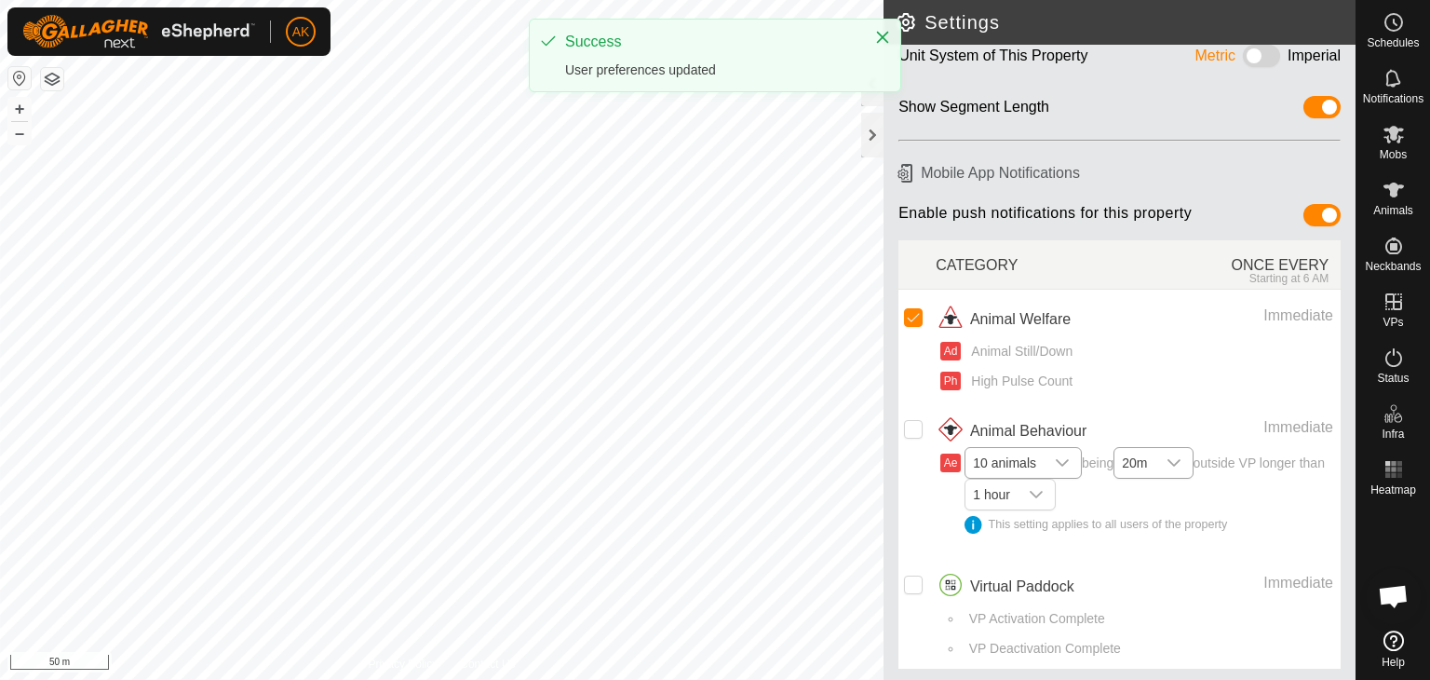
click at [1174, 459] on icon "dropdown trigger" at bounding box center [1174, 462] width 13 height 7
click at [1144, 522] on li "50m" at bounding box center [1153, 533] width 77 height 33
click at [1044, 492] on icon "dropdown trigger" at bounding box center [1036, 494] width 15 height 15
click at [1028, 413] on li "6 hours" at bounding box center [1010, 429] width 88 height 33
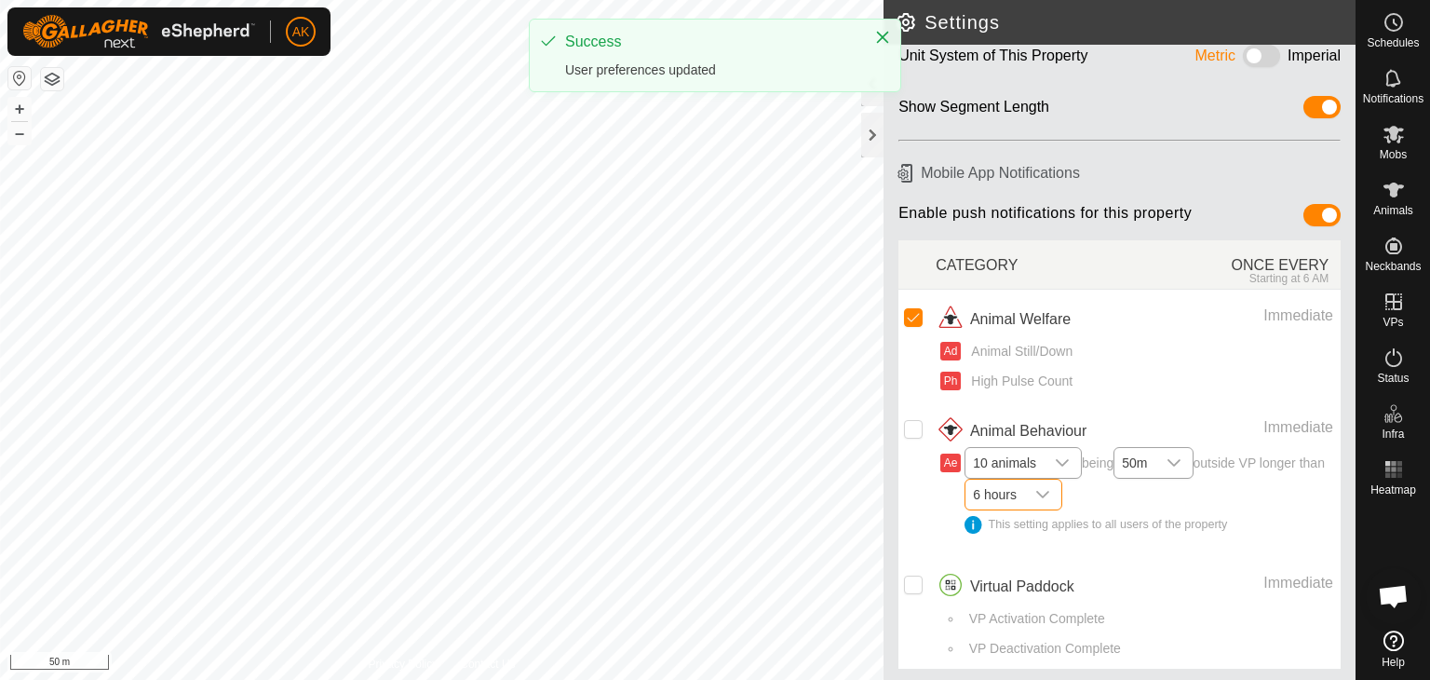
click at [1050, 487] on icon "dropdown trigger" at bounding box center [1042, 494] width 15 height 15
click at [1021, 392] on span "3 hours" at bounding box center [1000, 393] width 44 height 15
click at [910, 424] on input "Row Unselected" at bounding box center [913, 429] width 19 height 19
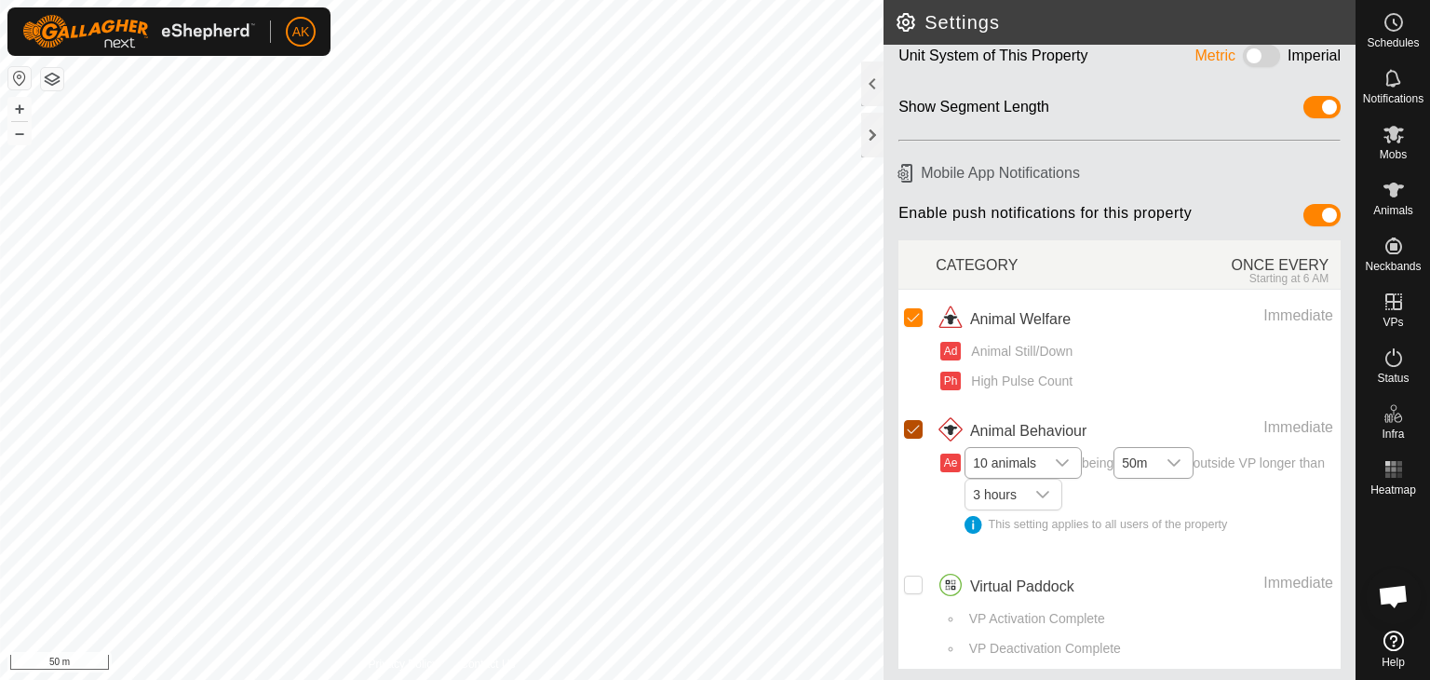
click at [908, 429] on input "Row Selected" at bounding box center [913, 429] width 19 height 19
checkbox input "false"
click at [1400, 132] on icon at bounding box center [1394, 134] width 22 height 22
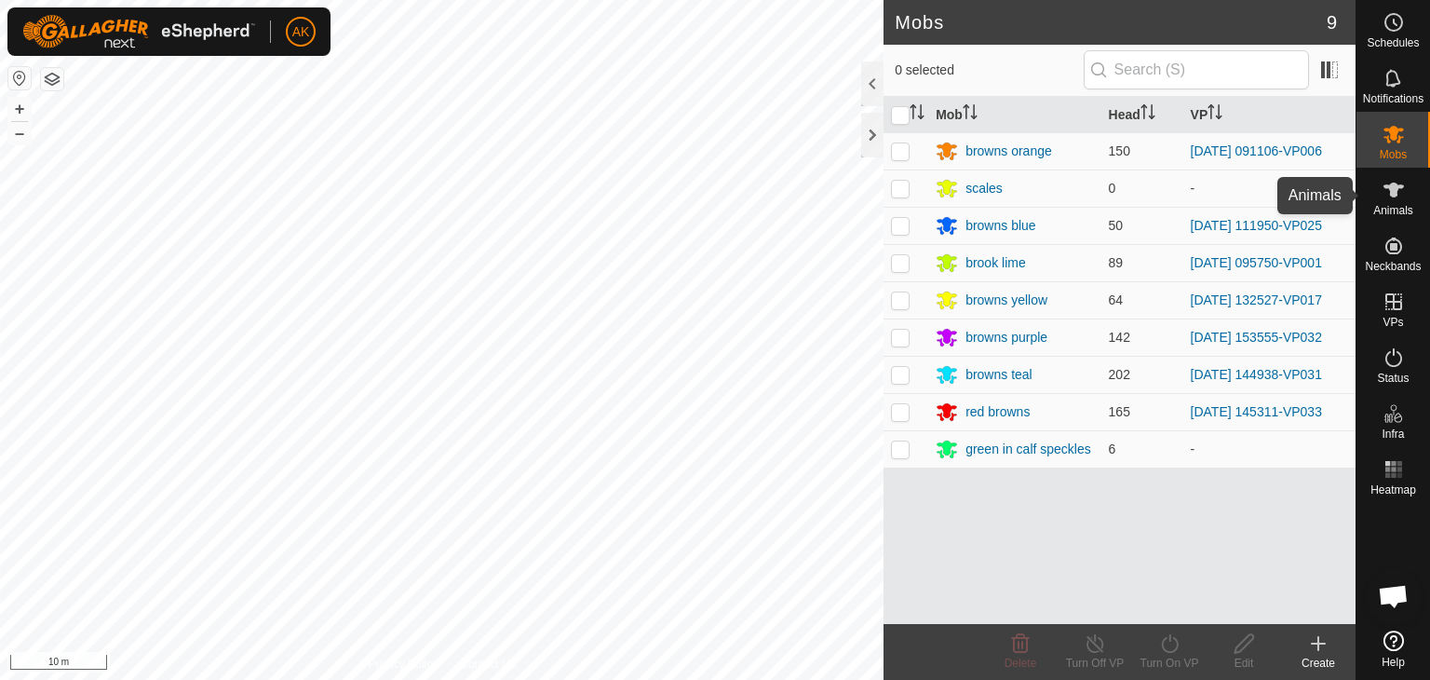
click at [1395, 192] on icon at bounding box center [1394, 189] width 20 height 15
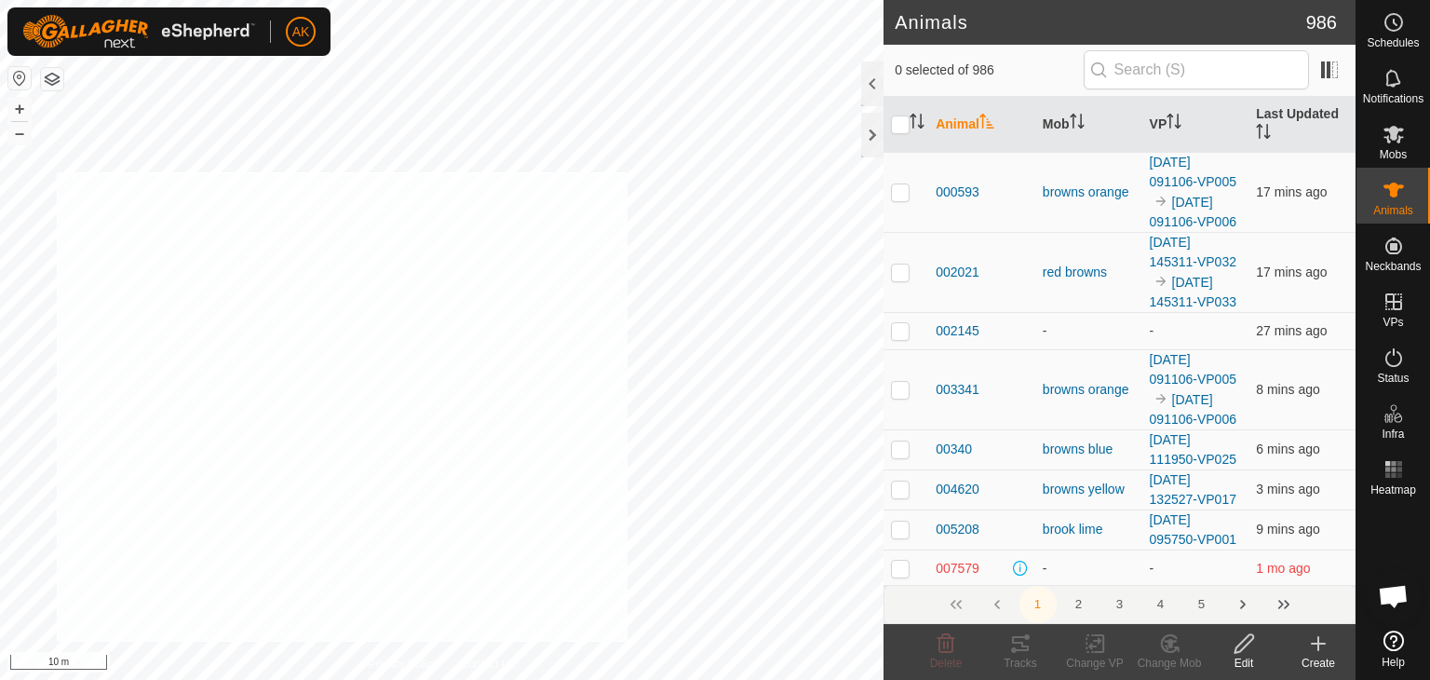
checkbox input "true"
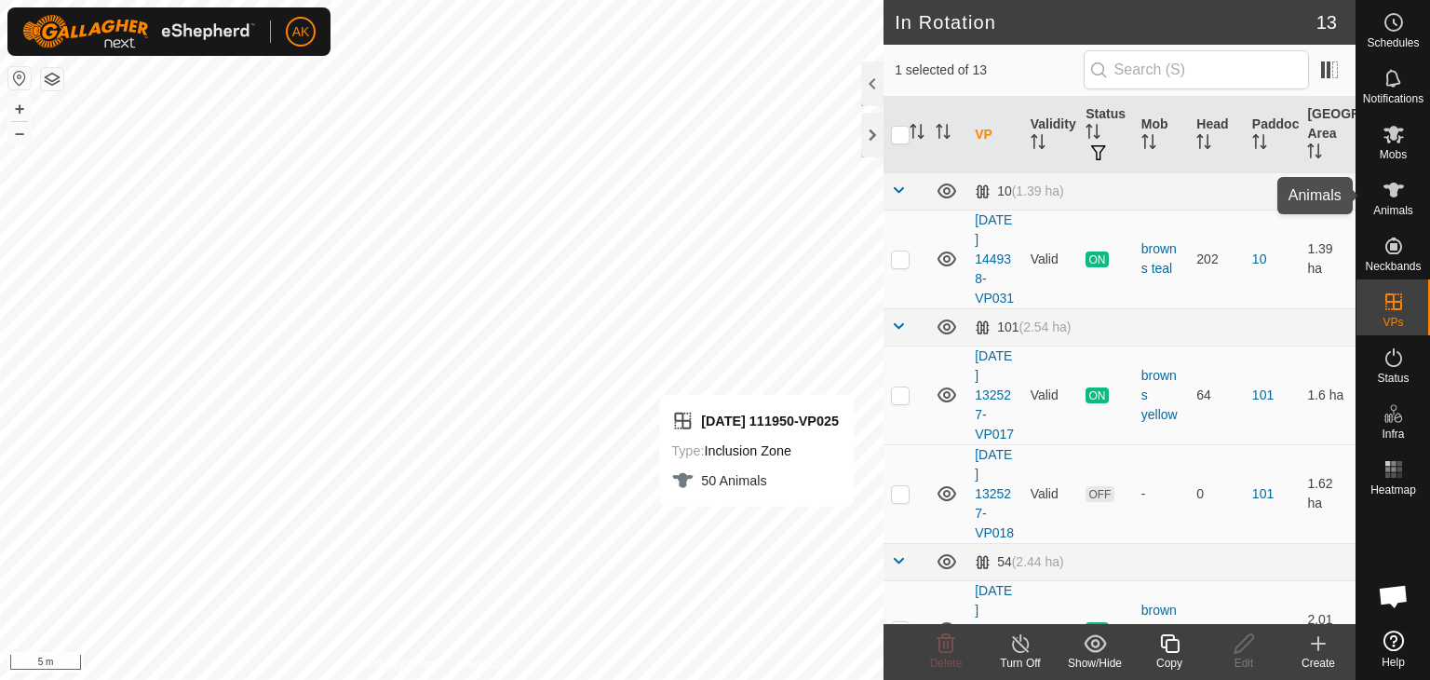
click at [1391, 180] on icon at bounding box center [1394, 190] width 22 height 22
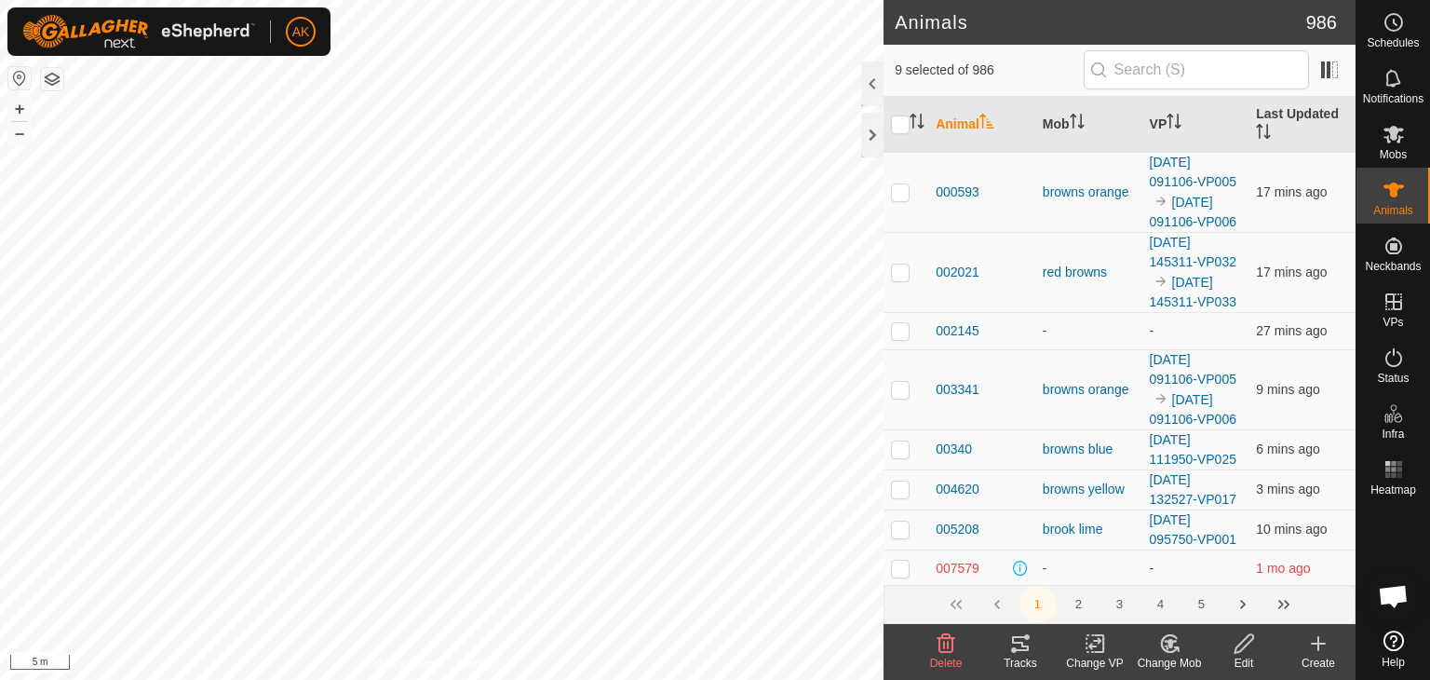
click at [1167, 645] on icon at bounding box center [1169, 643] width 23 height 22
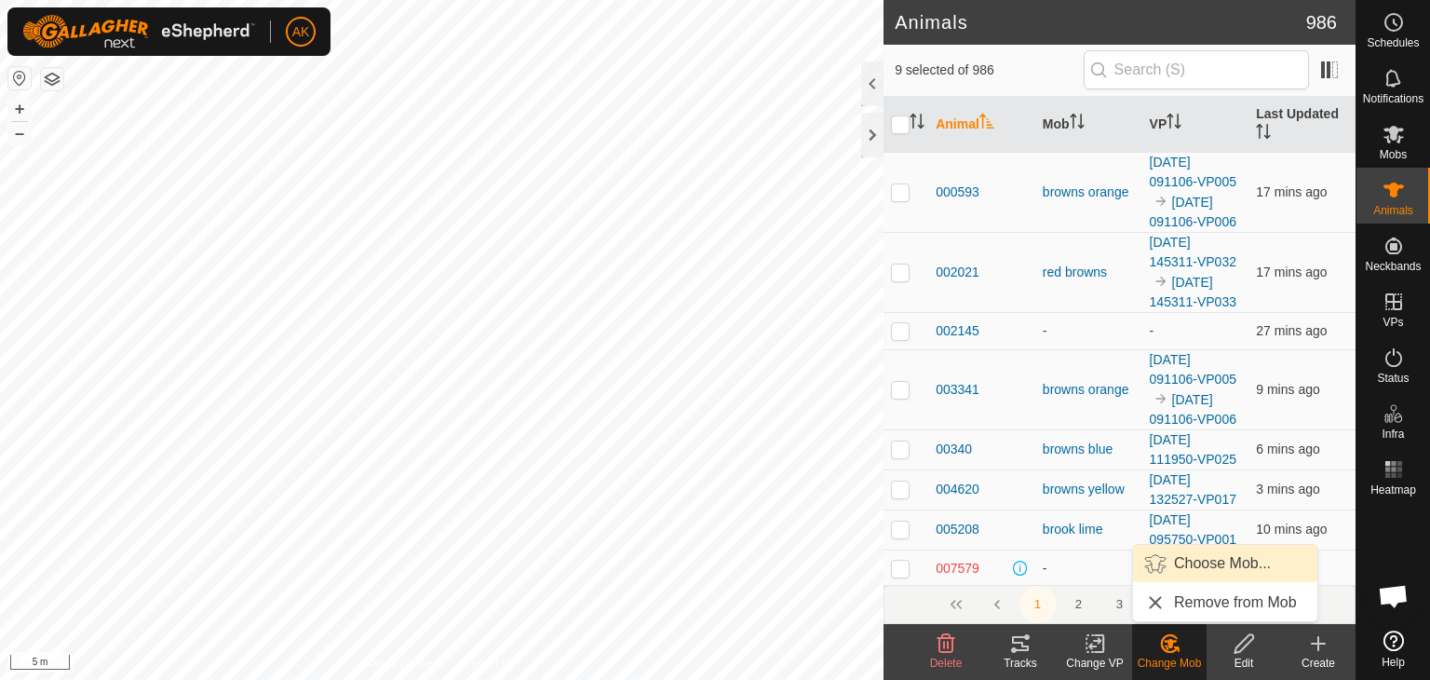
click at [1199, 563] on link "Choose Mob..." at bounding box center [1225, 563] width 184 height 37
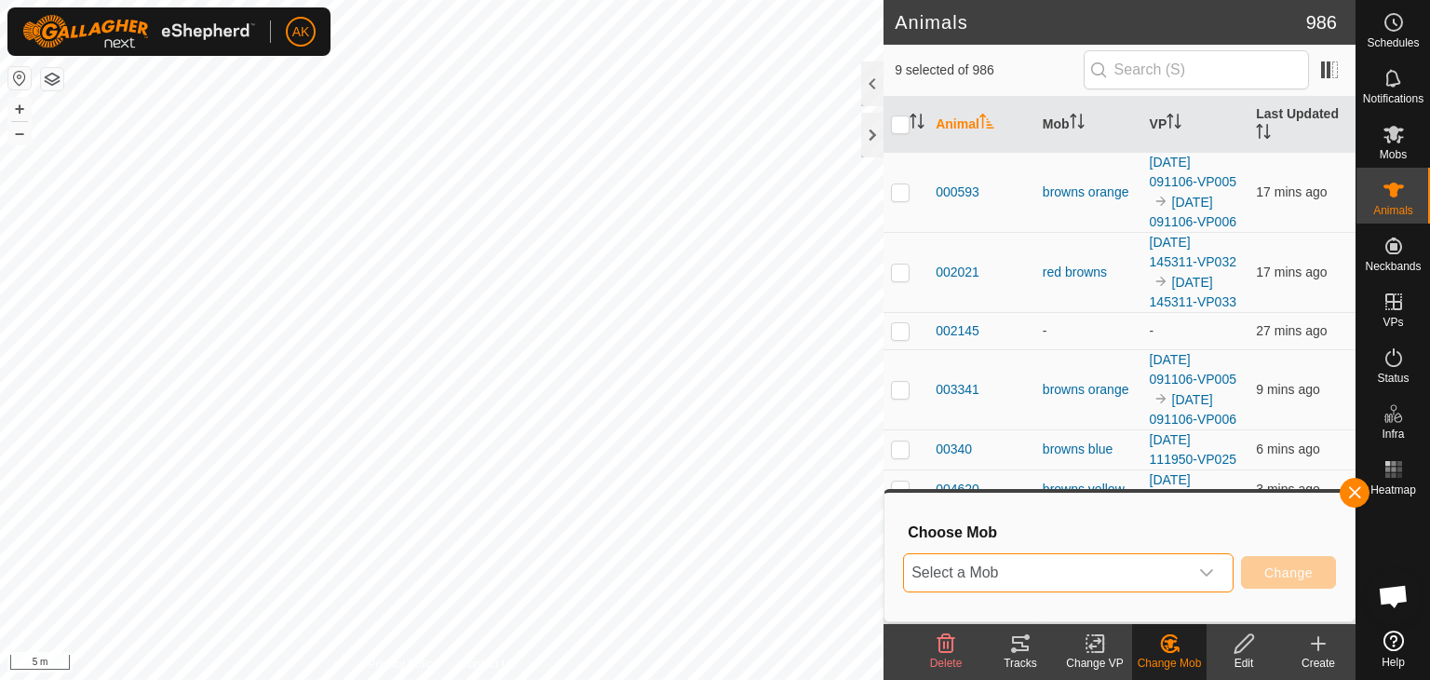
click at [1034, 571] on span "Select a Mob" at bounding box center [1046, 572] width 284 height 37
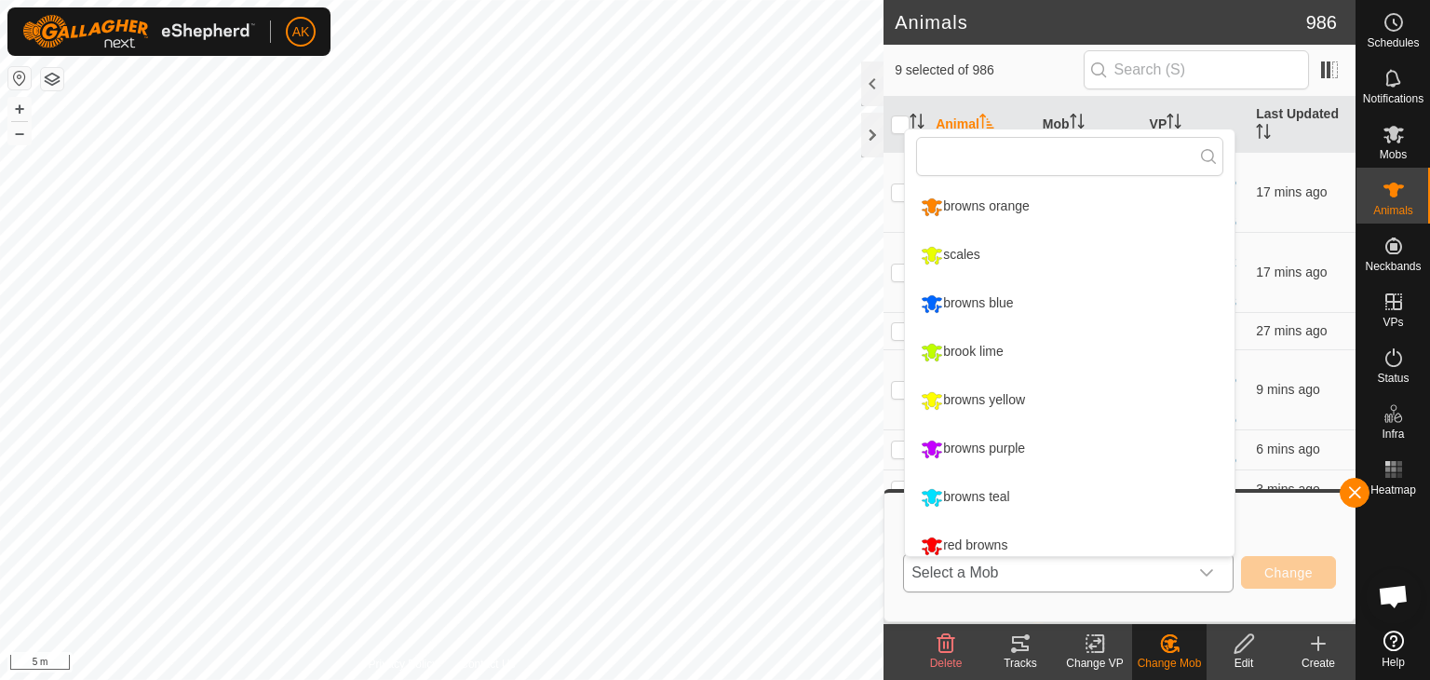
scroll to position [13, 0]
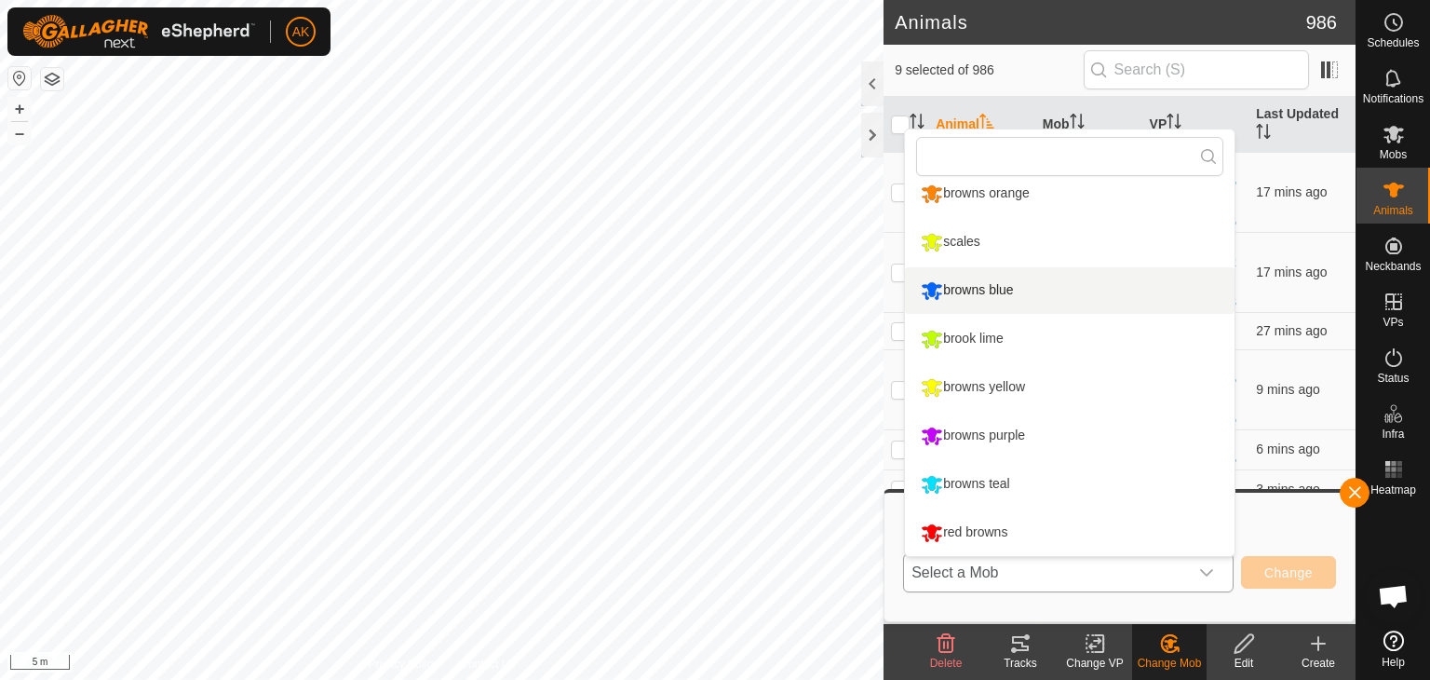
click at [951, 284] on li "browns blue" at bounding box center [1070, 290] width 330 height 47
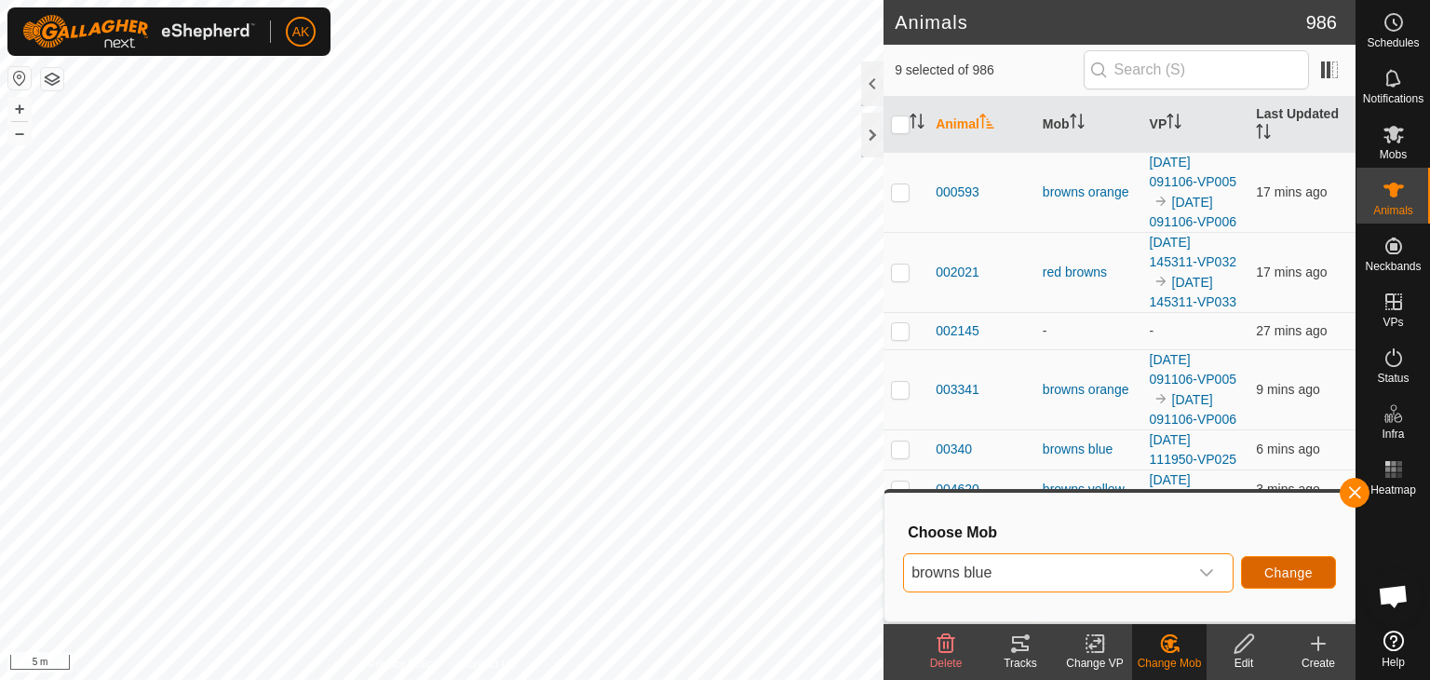
click at [1285, 574] on span "Change" at bounding box center [1288, 572] width 48 height 15
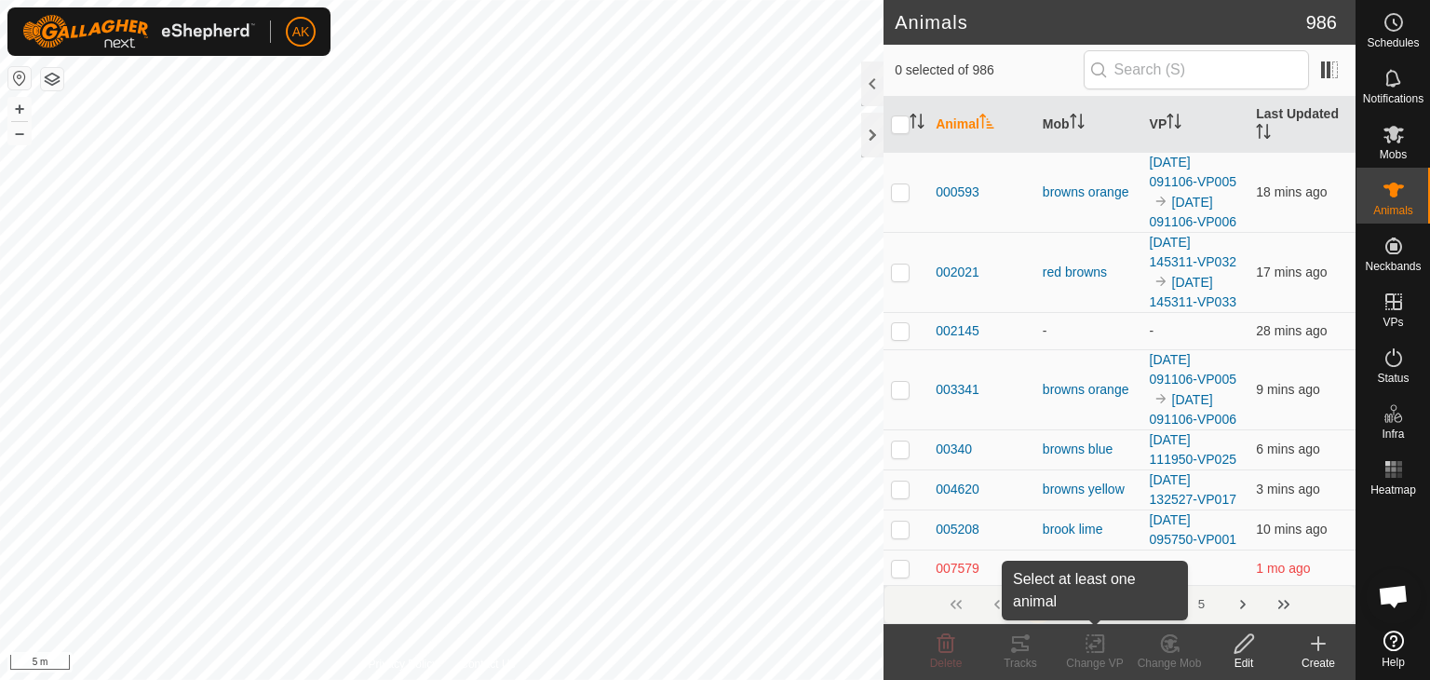
click at [1099, 649] on icon at bounding box center [1095, 643] width 23 height 22
click at [1093, 649] on icon at bounding box center [1095, 643] width 23 height 22
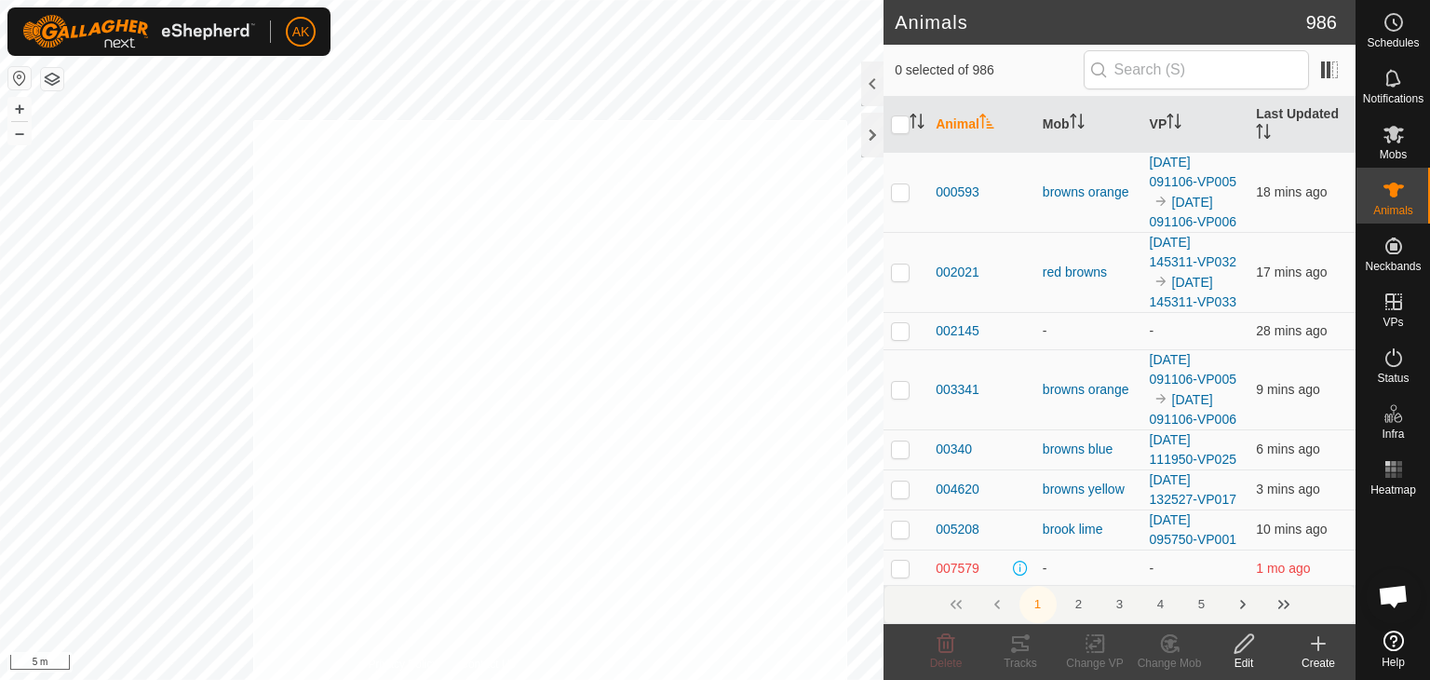
click at [847, 679] on html "AK Schedules Notifications Mobs Animals Neckbands VPs Status Infra Heatmap Help…" at bounding box center [715, 340] width 1430 height 680
checkbox input "true"
click at [1101, 641] on icon at bounding box center [1095, 643] width 23 height 22
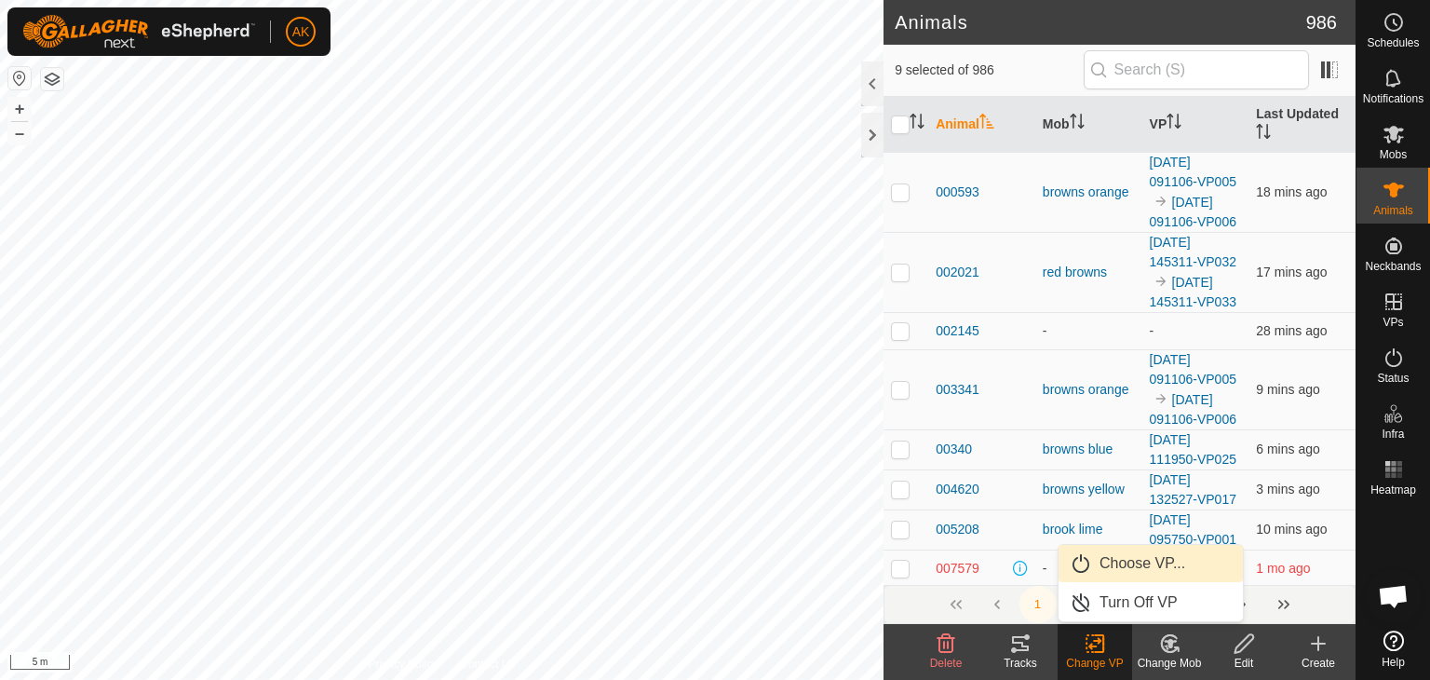
click at [1137, 561] on link "Choose VP..." at bounding box center [1151, 563] width 184 height 37
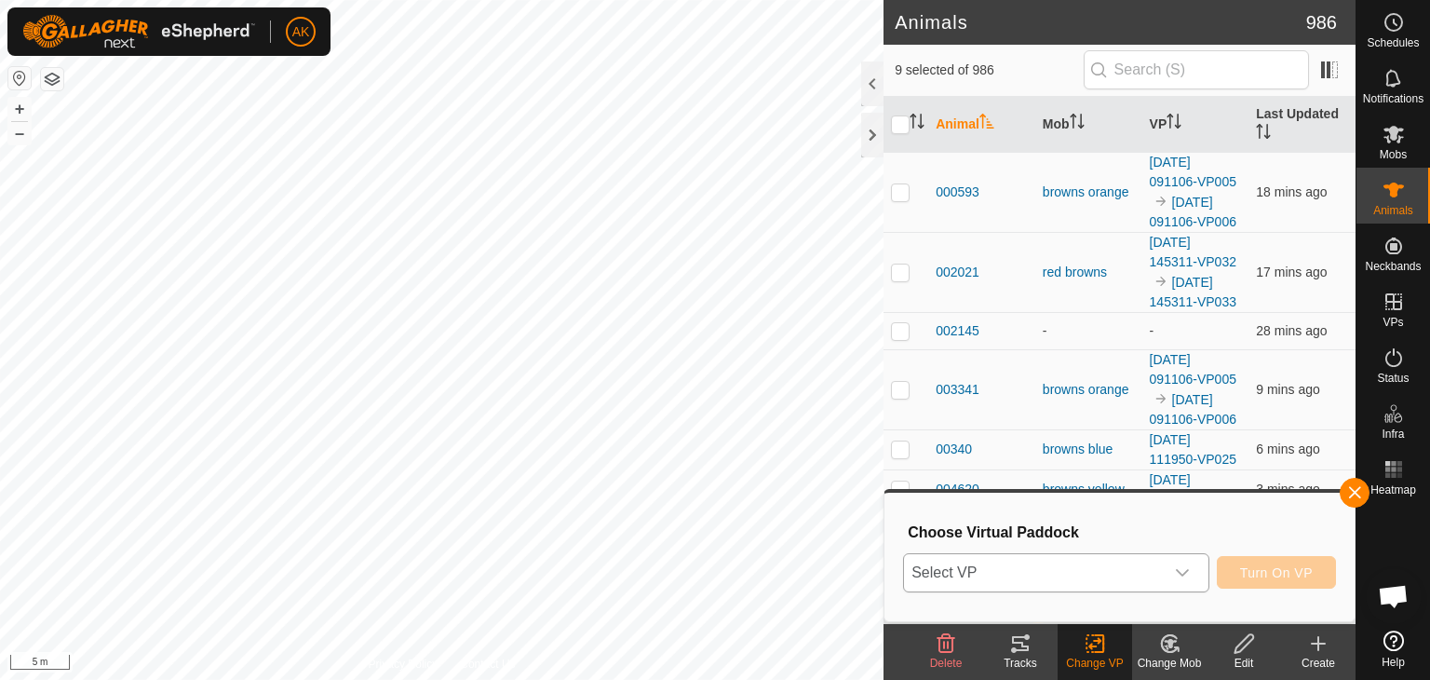
click at [1054, 563] on span "Select VP" at bounding box center [1034, 572] width 260 height 37
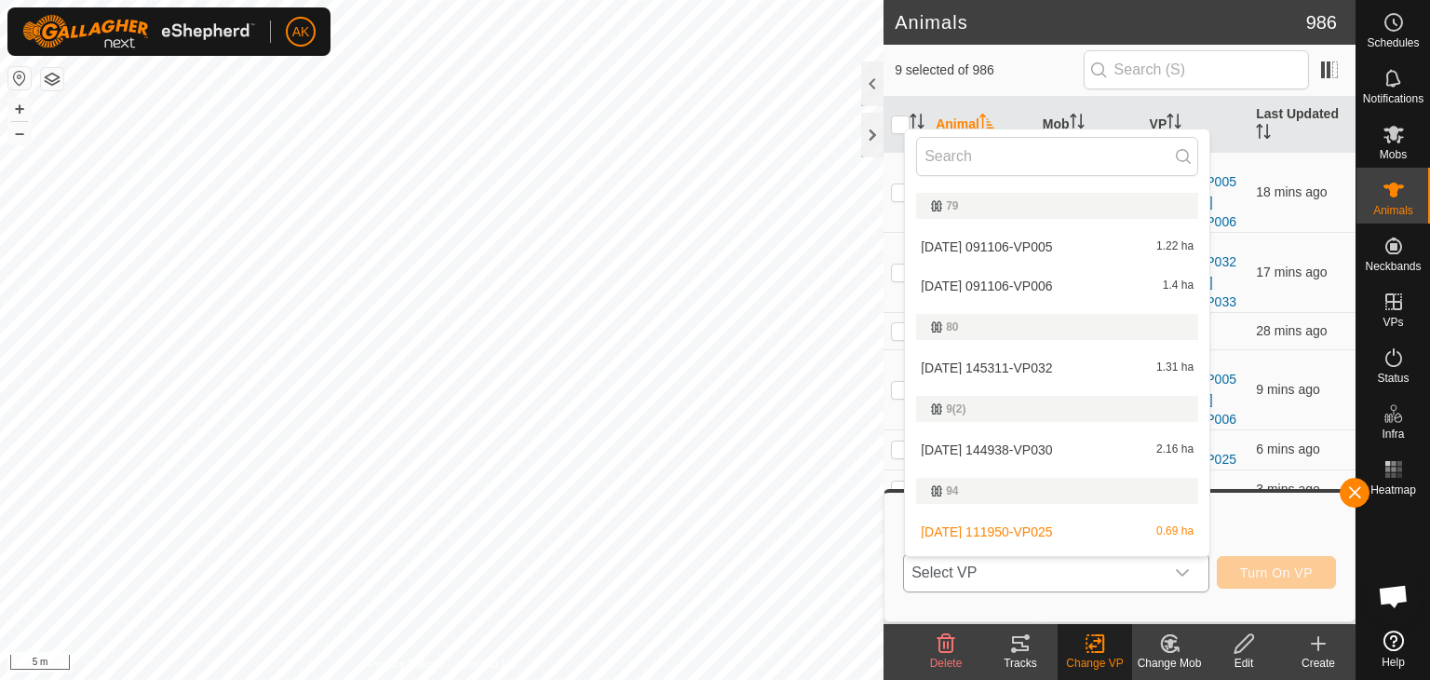
scroll to position [497, 0]
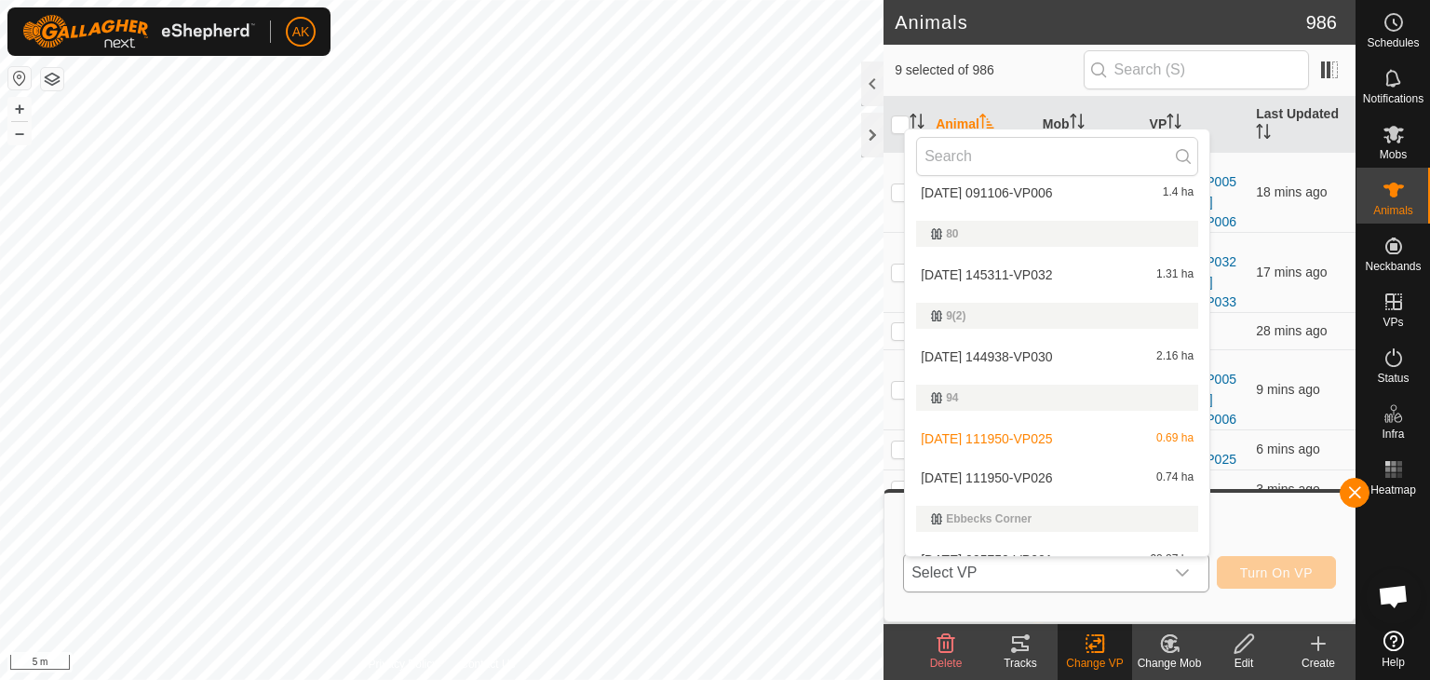
click at [1050, 438] on li "[DATE] 111950-VP025 0.69 ha" at bounding box center [1057, 438] width 304 height 37
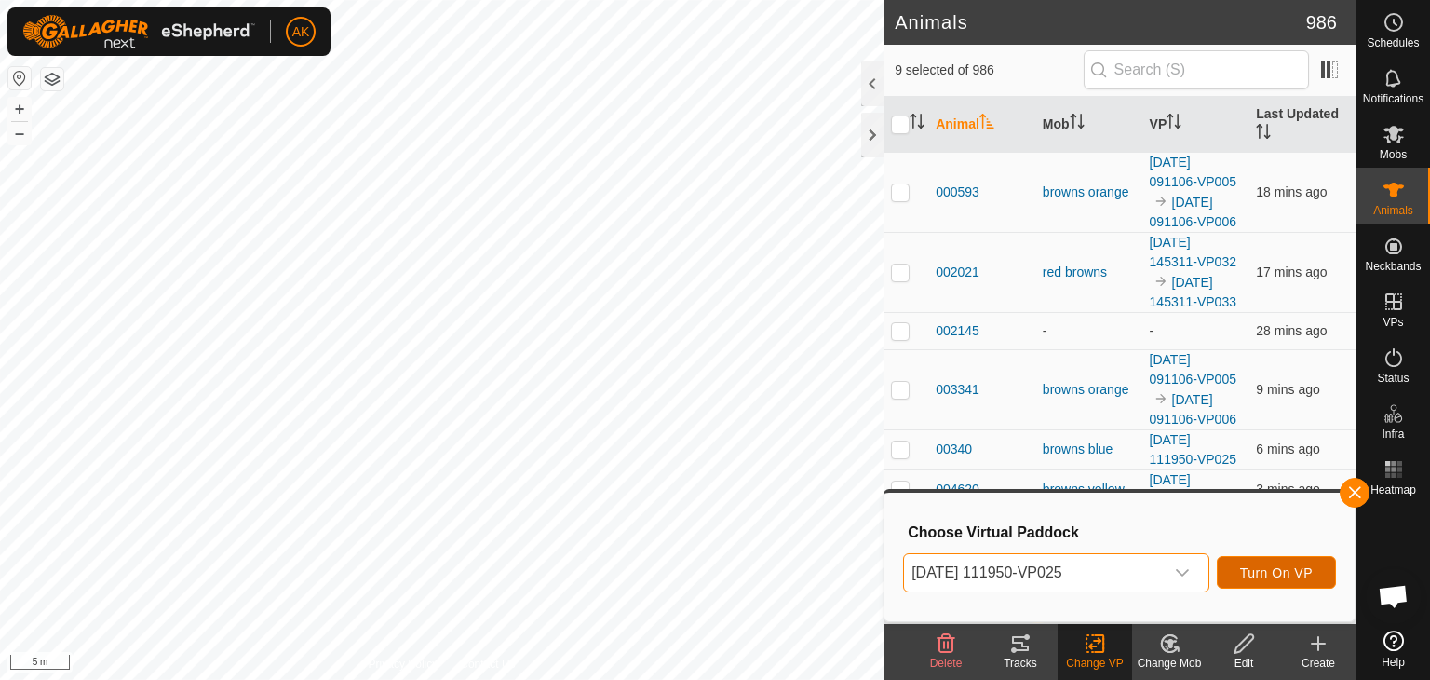
click at [1258, 565] on span "Turn On VP" at bounding box center [1276, 572] width 73 height 15
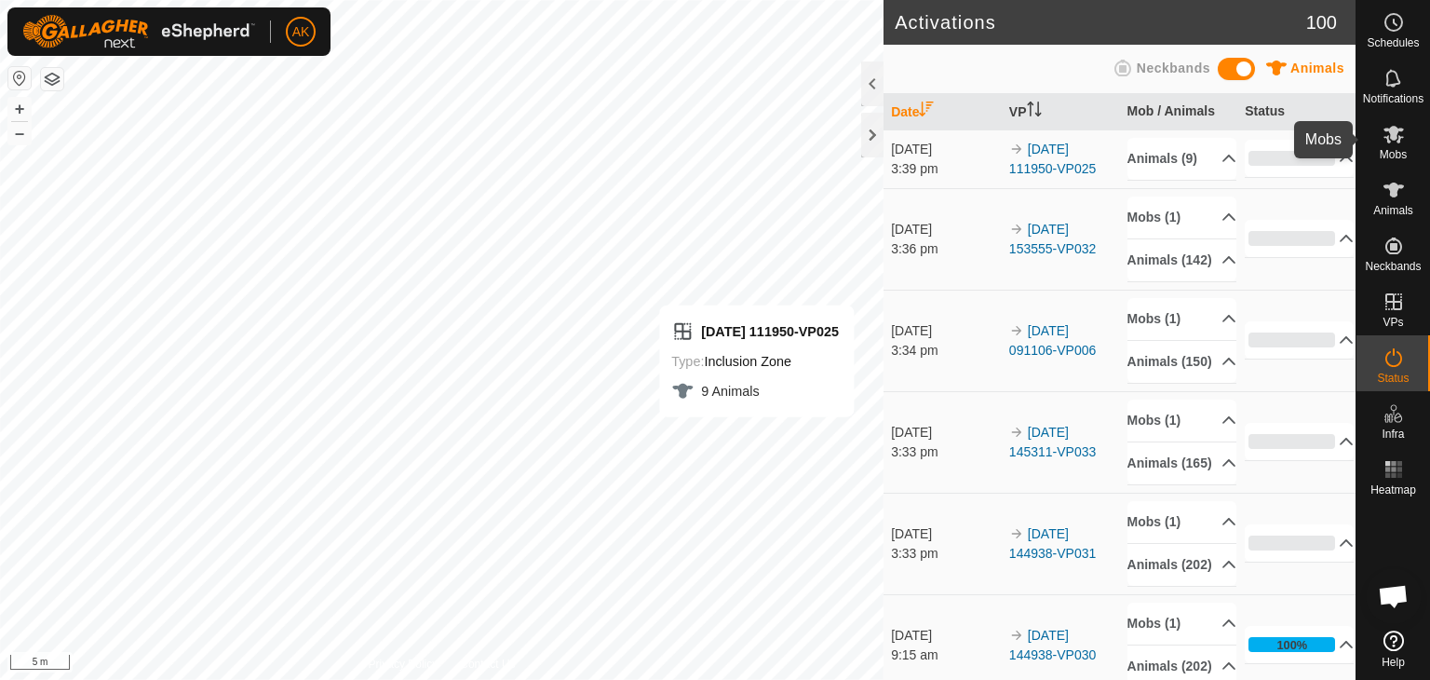
click at [1391, 135] on icon at bounding box center [1394, 135] width 20 height 18
